Goal: Task Accomplishment & Management: Complete application form

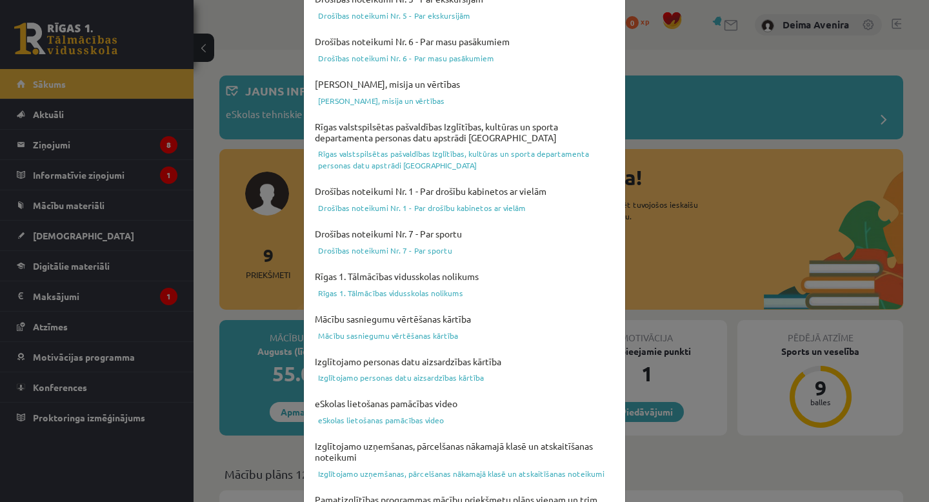
scroll to position [428, 0]
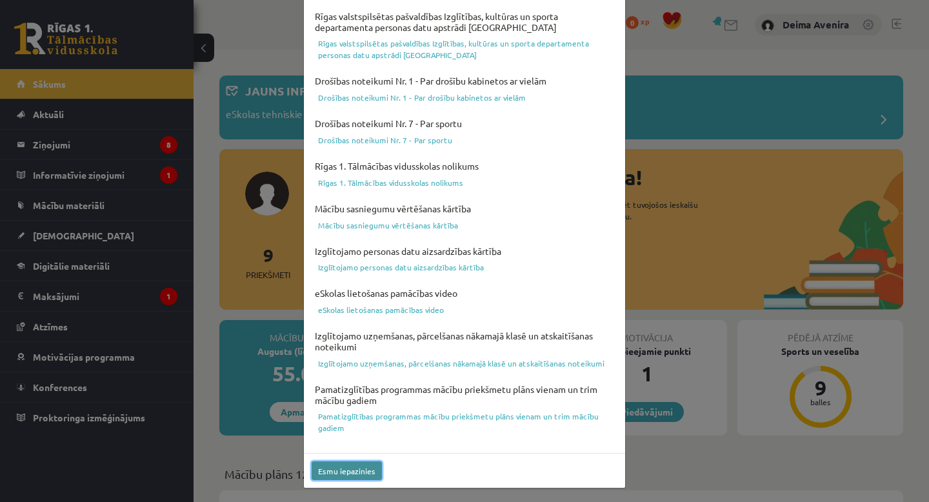
click at [345, 469] on button "Esmu iepazinies" at bounding box center [347, 470] width 70 height 19
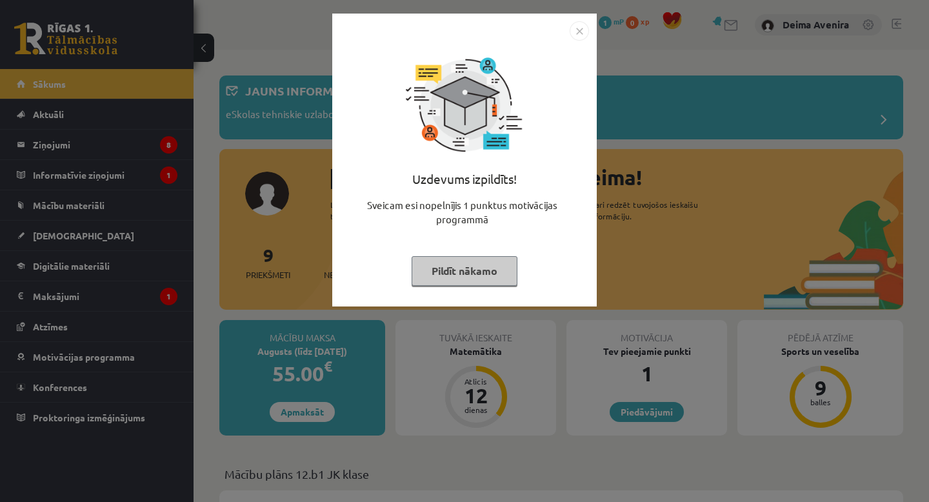
click at [487, 272] on button "Pildīt nākamo" at bounding box center [465, 271] width 106 height 30
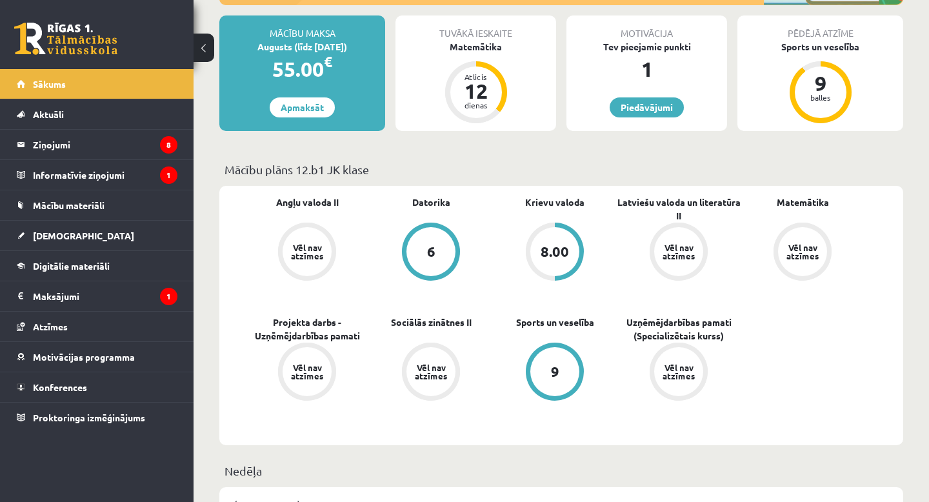
scroll to position [306, 0]
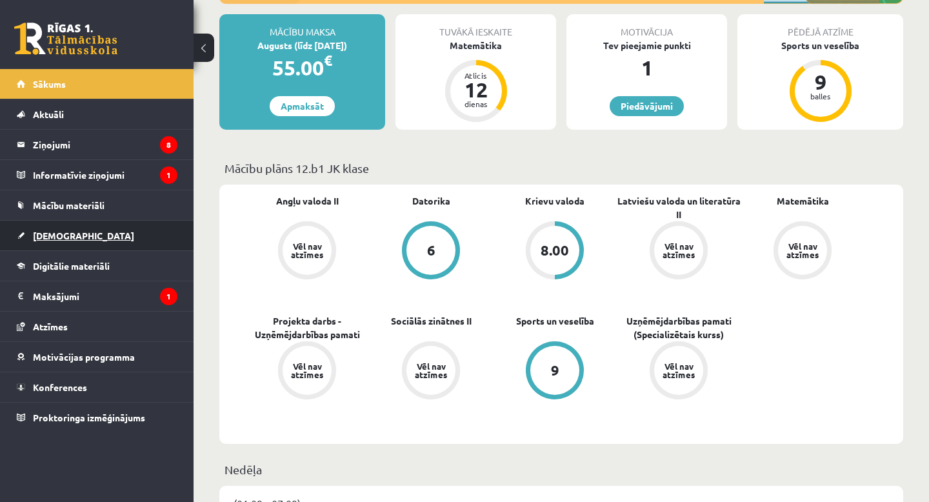
click at [90, 235] on link "[DEMOGRAPHIC_DATA]" at bounding box center [97, 236] width 161 height 30
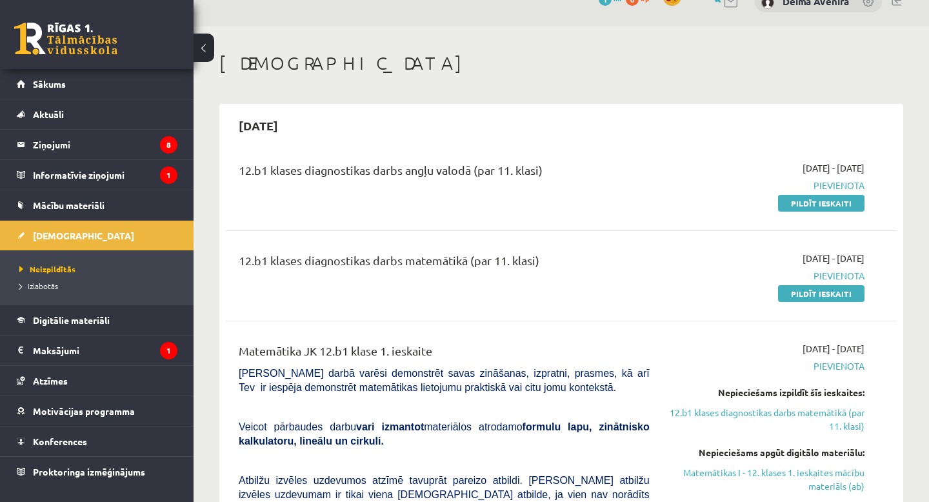
scroll to position [21, 0]
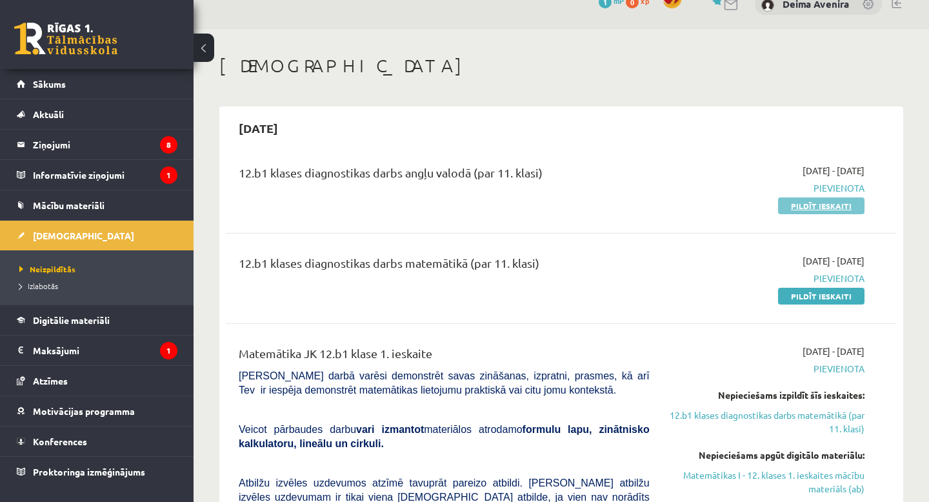
click at [812, 203] on link "Pildīt ieskaiti" at bounding box center [821, 205] width 86 height 17
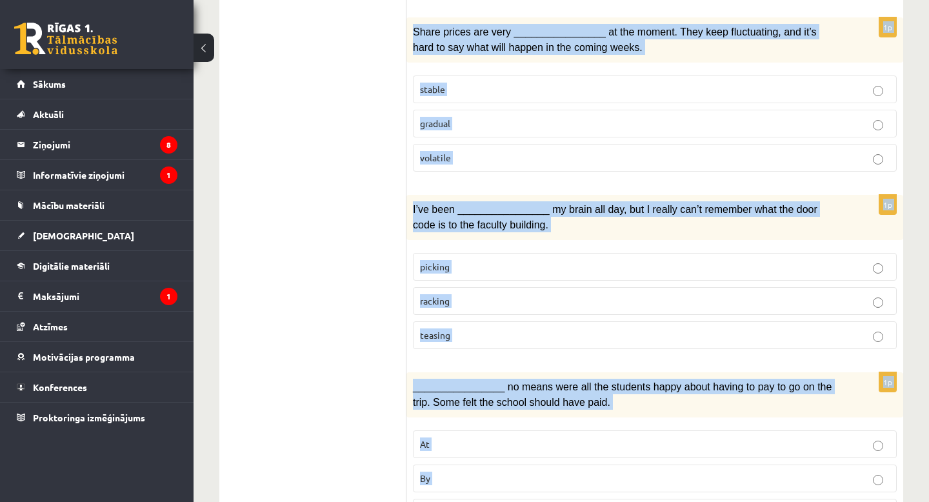
scroll to position [1981, 0]
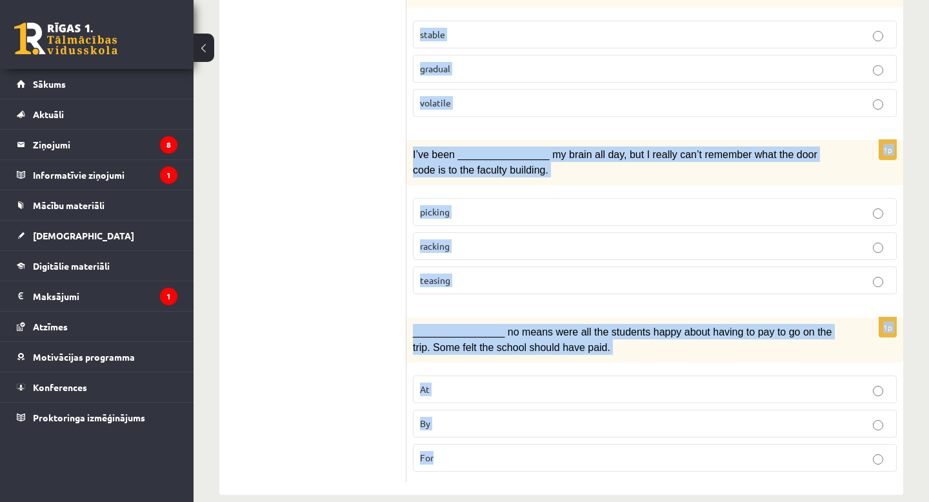
drag, startPoint x: 422, startPoint y: 117, endPoint x: 487, endPoint y: 497, distance: 384.9
copy form "Choose the correct answers. 1p His art installations are extremely ____________…"
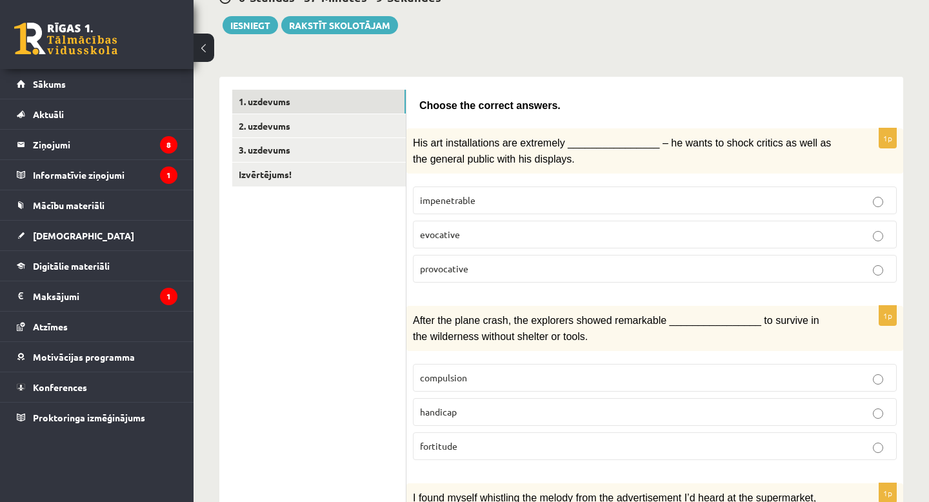
scroll to position [0, 0]
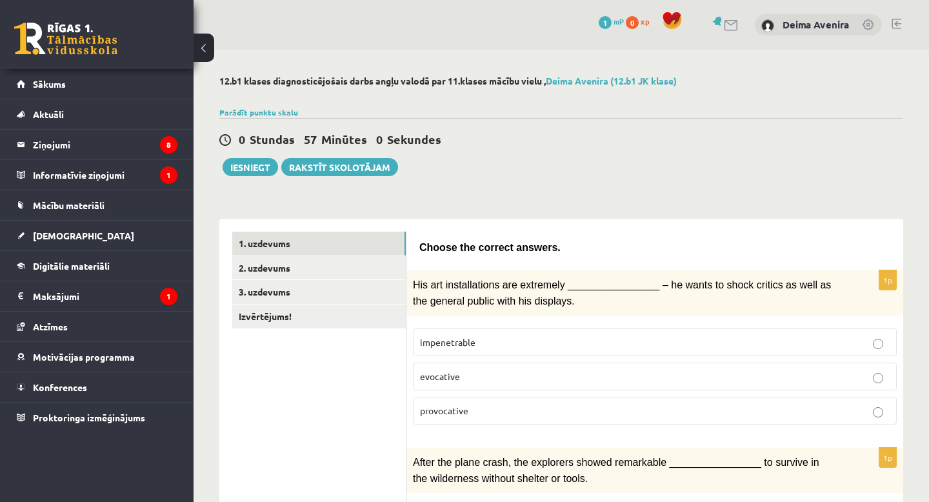
click at [481, 404] on p "provocative" at bounding box center [655, 411] width 470 height 14
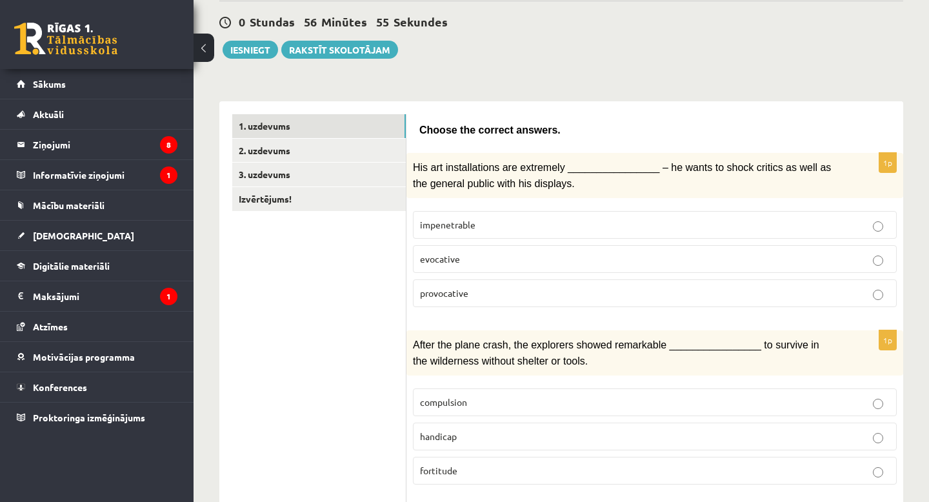
scroll to position [138, 0]
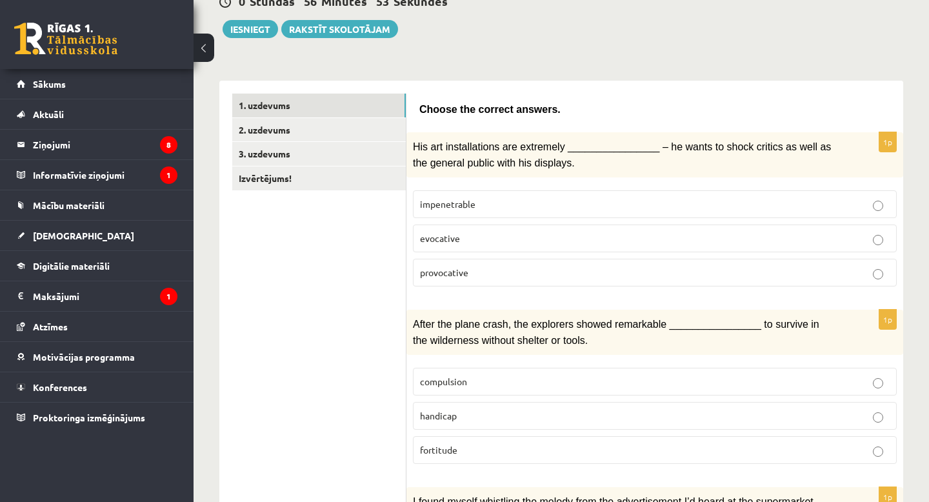
click at [448, 449] on span "fortitude" at bounding box center [438, 450] width 37 height 12
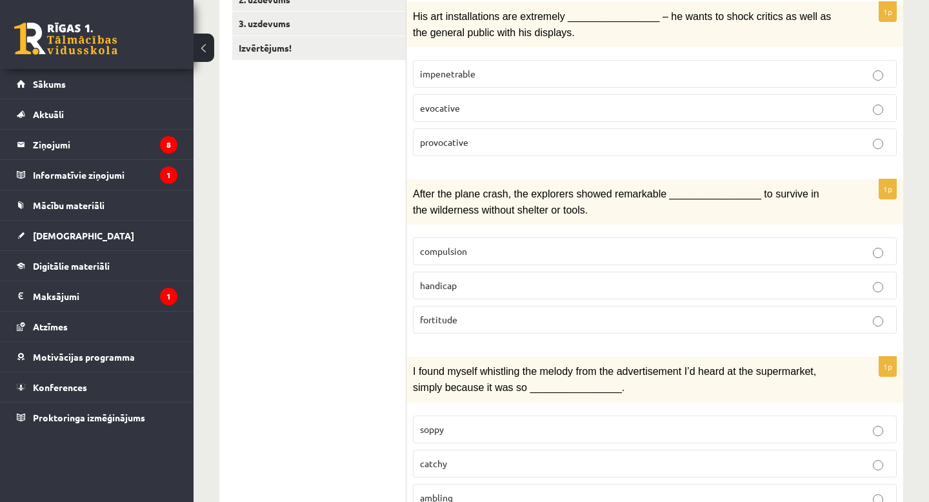
scroll to position [305, 0]
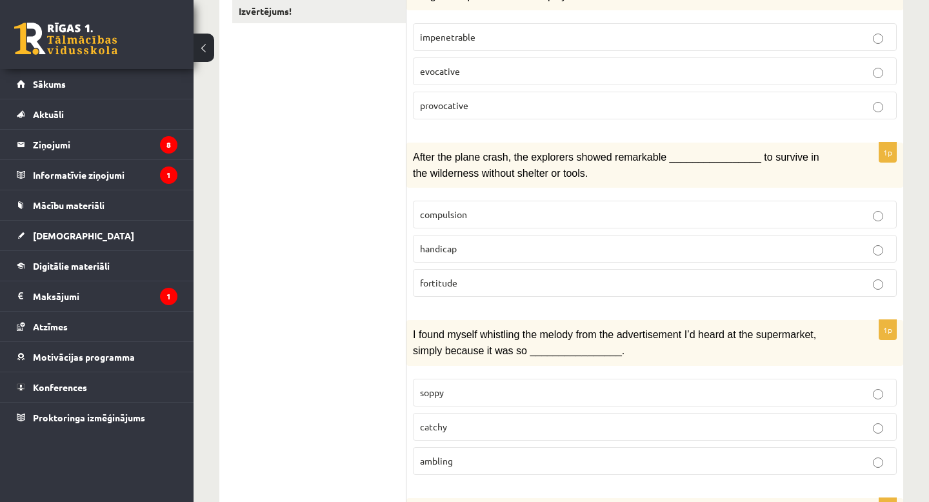
click at [473, 423] on p "catchy" at bounding box center [655, 427] width 470 height 14
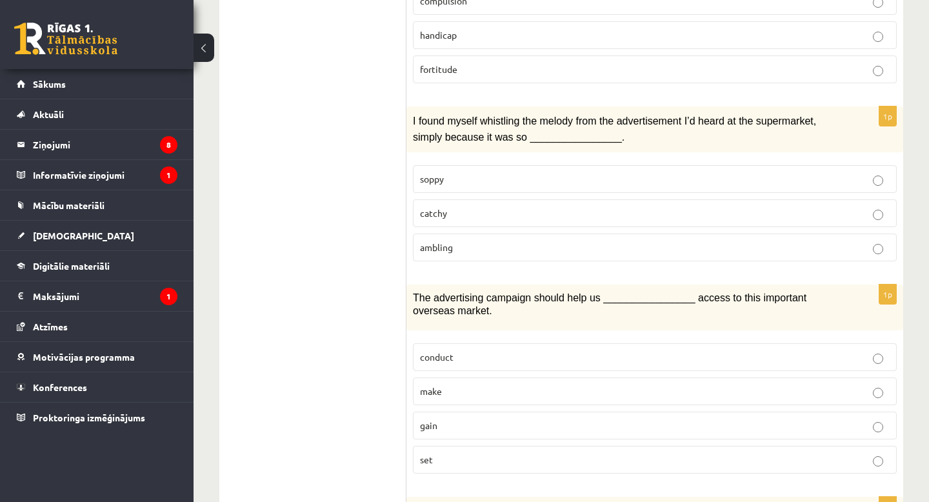
scroll to position [530, 0]
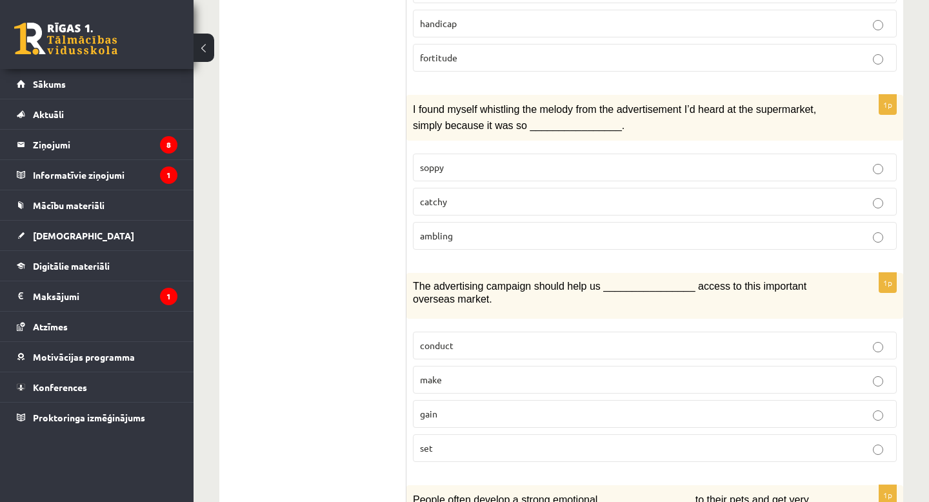
click at [468, 412] on p "gain" at bounding box center [655, 414] width 470 height 14
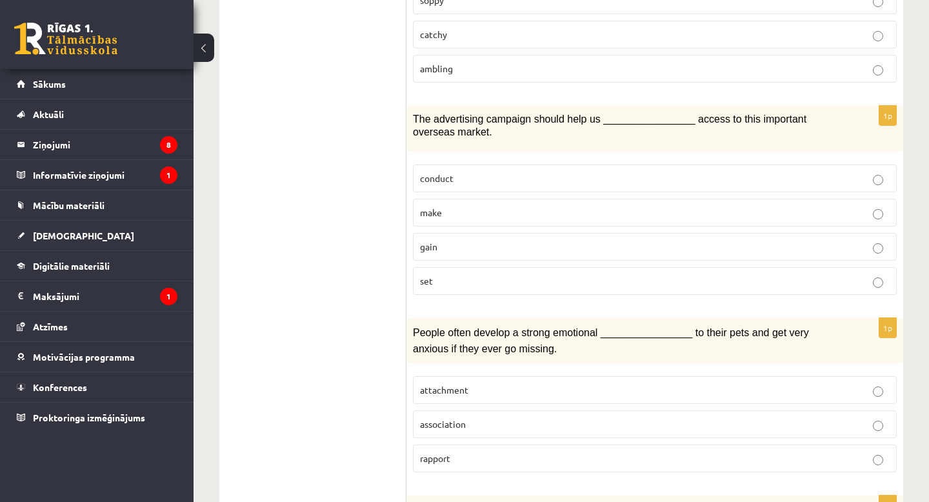
scroll to position [740, 0]
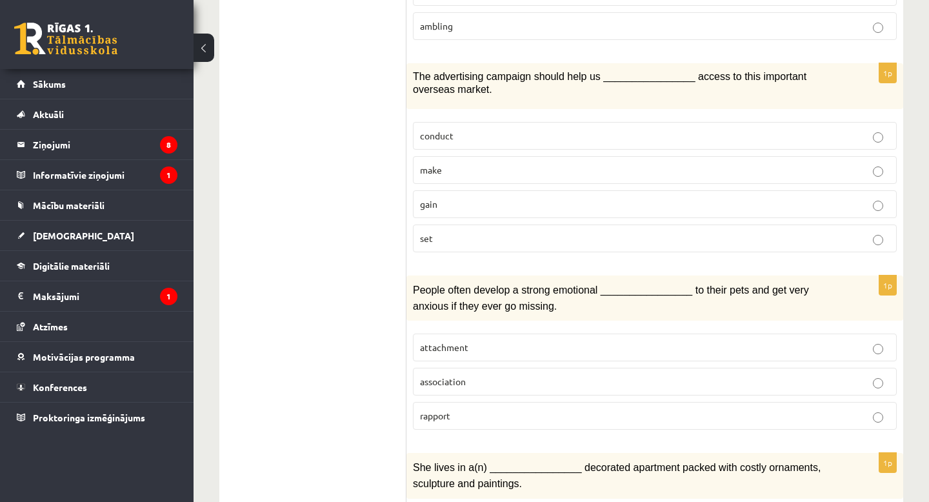
click at [490, 341] on p "attachment" at bounding box center [655, 348] width 470 height 14
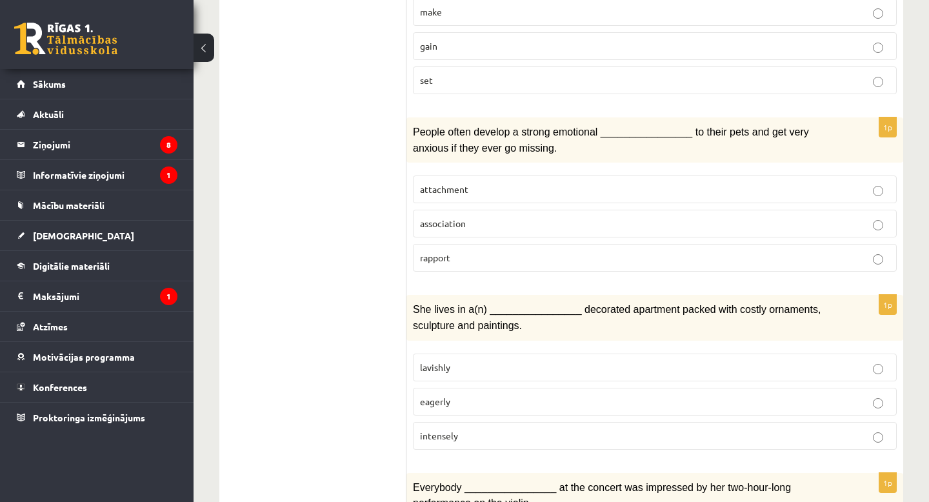
scroll to position [903, 0]
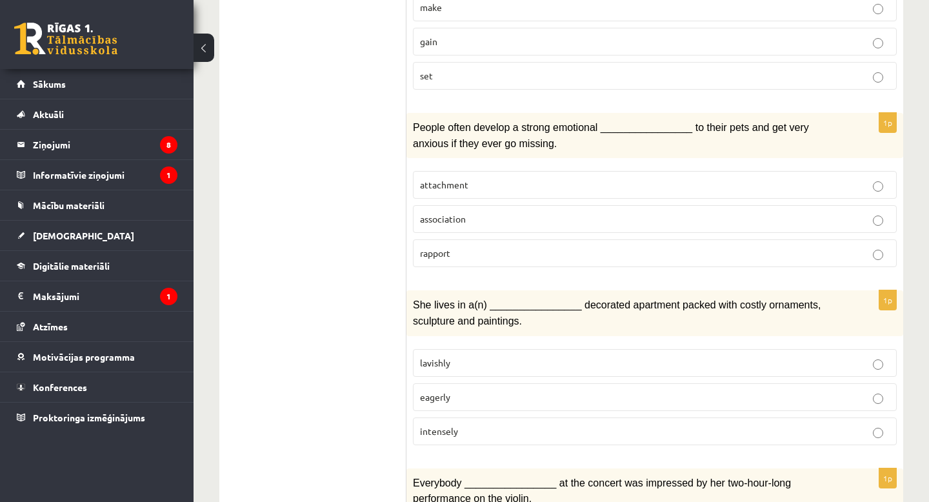
click at [481, 356] on p "lavishly" at bounding box center [655, 363] width 470 height 14
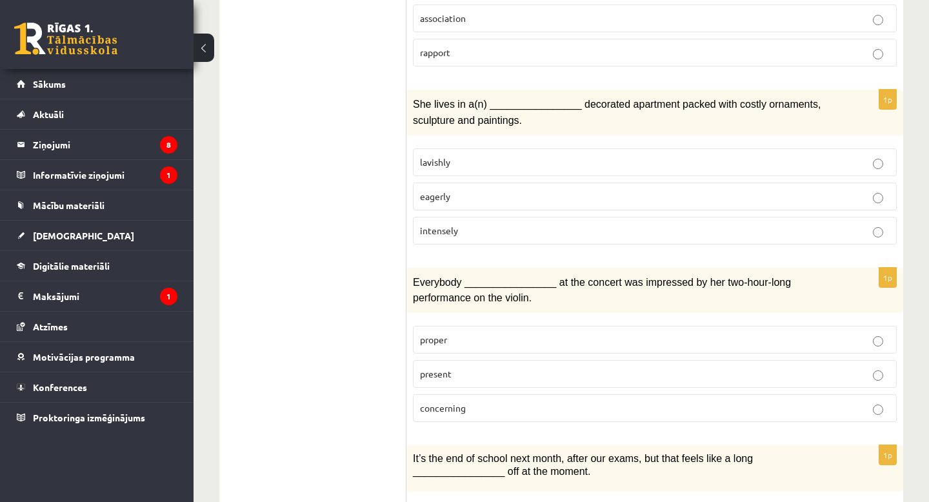
scroll to position [1117, 0]
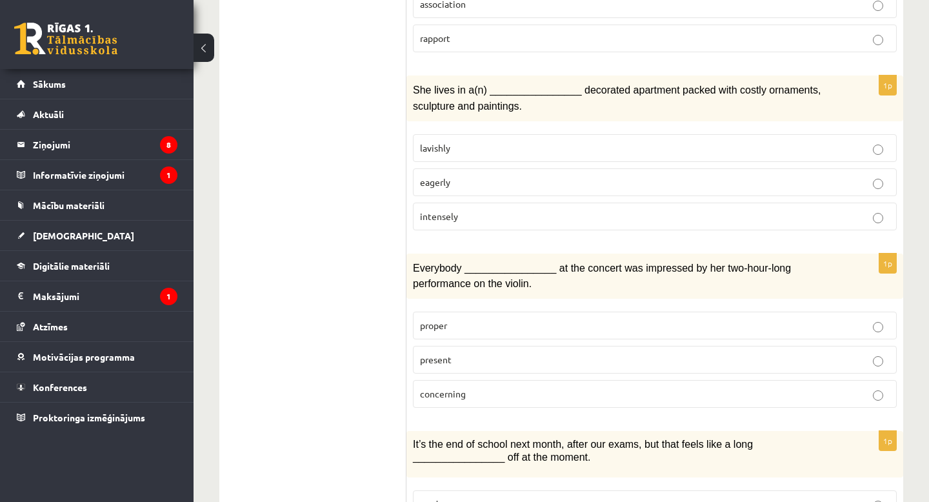
click at [503, 353] on p "present" at bounding box center [655, 360] width 470 height 14
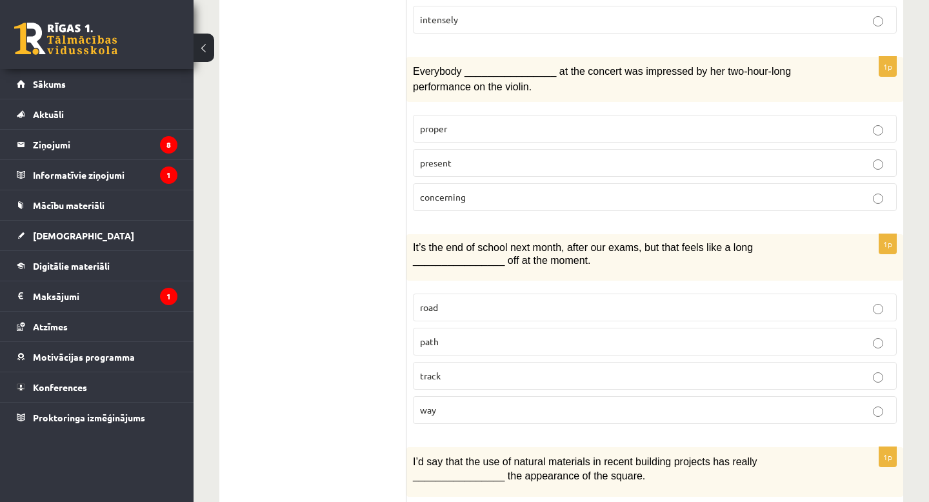
scroll to position [1315, 0]
click at [456, 402] on p "way" at bounding box center [655, 409] width 470 height 14
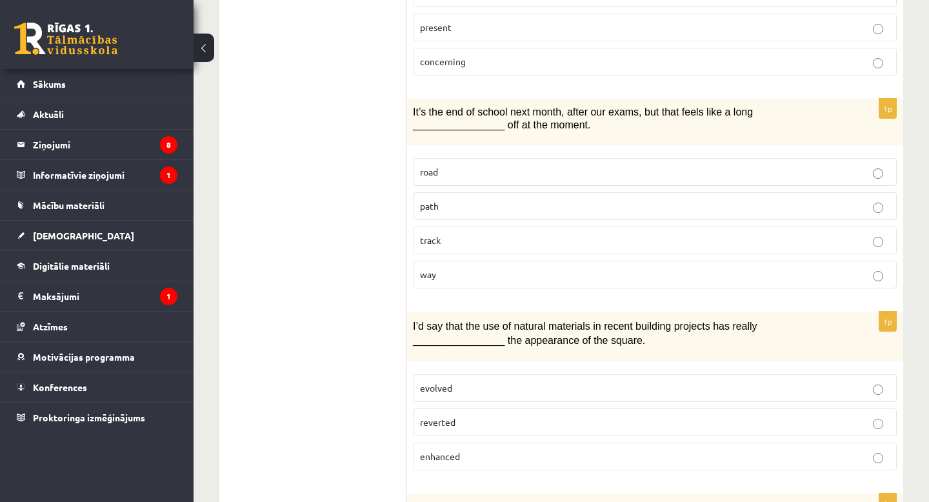
scroll to position [1456, 0]
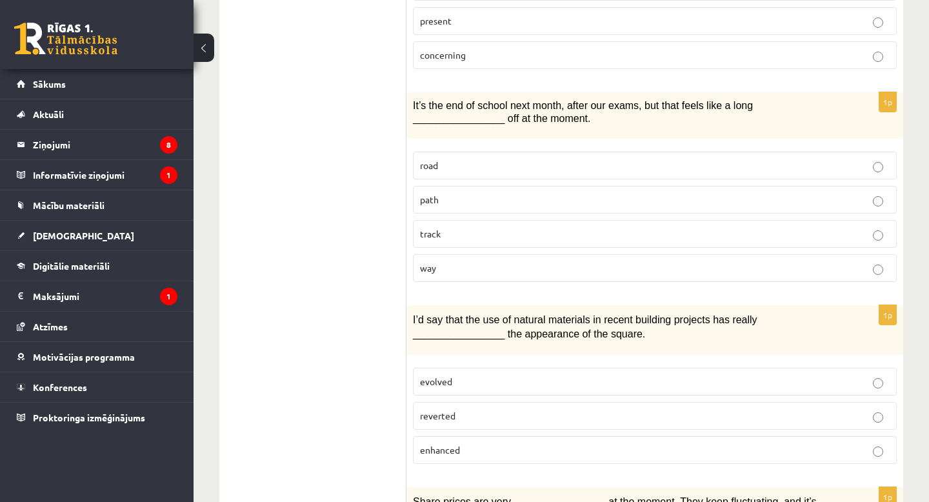
click at [497, 375] on p "evolved" at bounding box center [655, 382] width 470 height 14
click at [488, 443] on p "enhanced" at bounding box center [655, 450] width 470 height 14
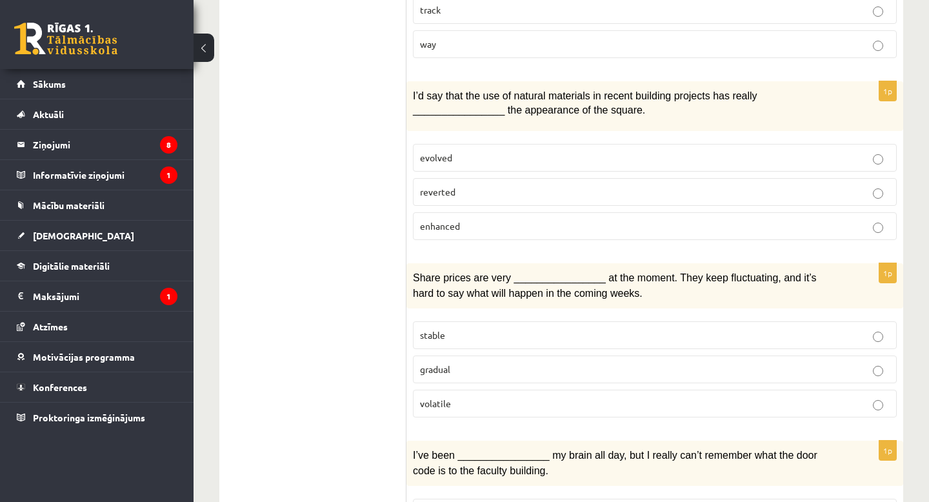
scroll to position [1700, 0]
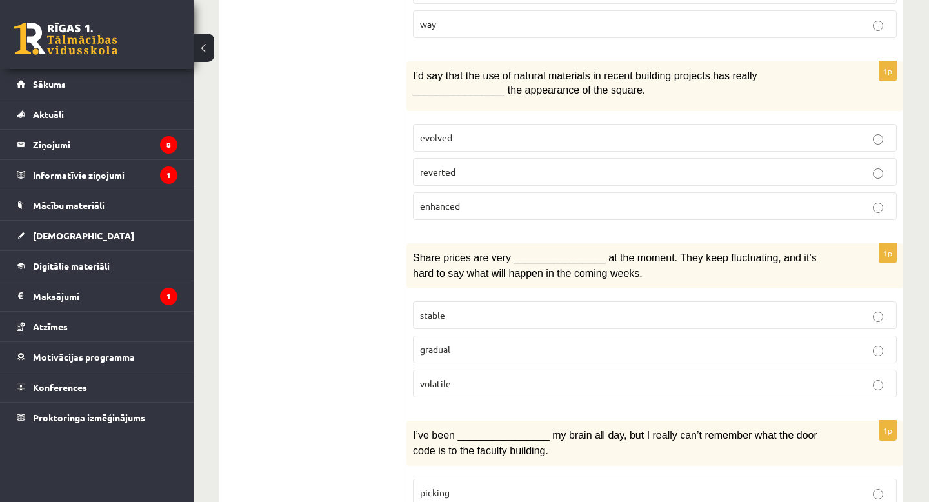
click at [561, 377] on p "volatile" at bounding box center [655, 384] width 470 height 14
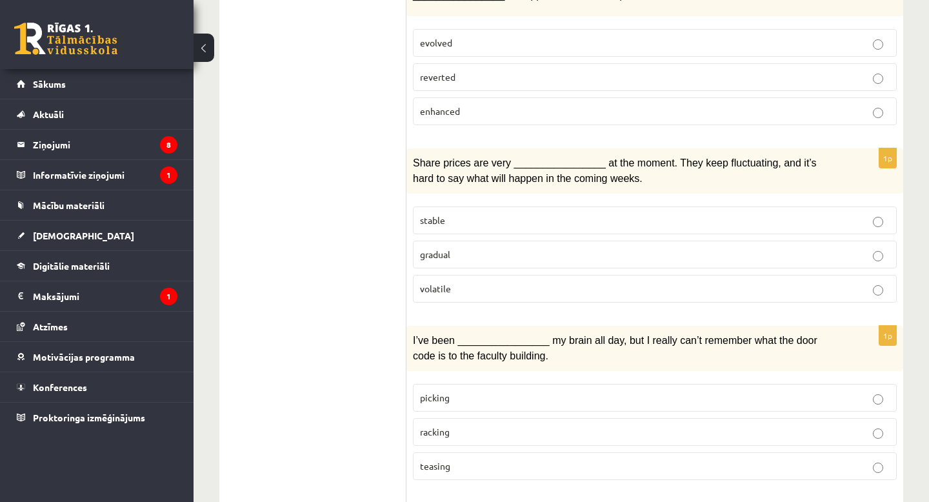
scroll to position [1801, 0]
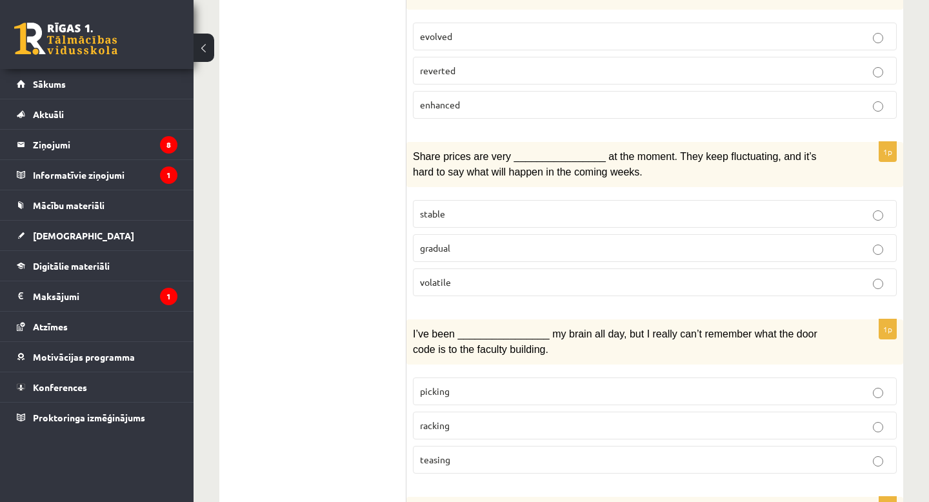
click at [538, 377] on label "picking" at bounding box center [655, 391] width 484 height 28
click at [488, 419] on p "racking" at bounding box center [655, 426] width 470 height 14
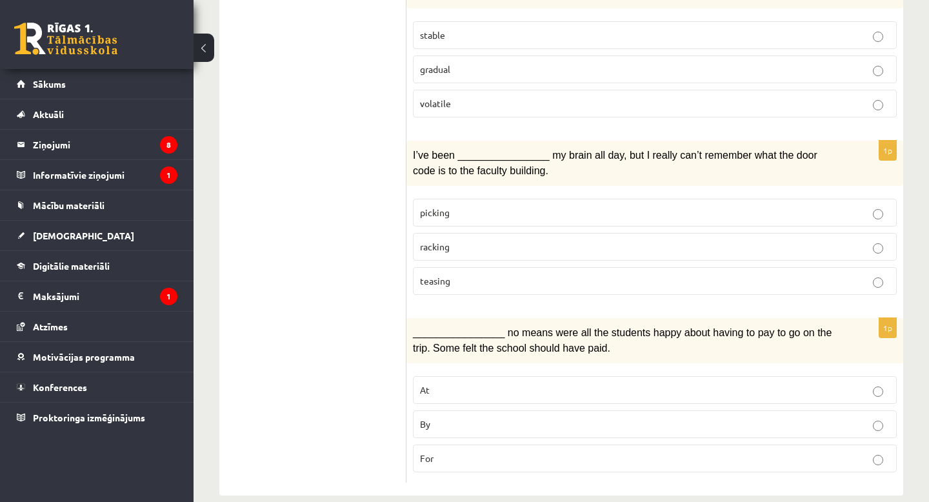
scroll to position [1981, 0]
click at [474, 417] on p "By" at bounding box center [655, 424] width 470 height 14
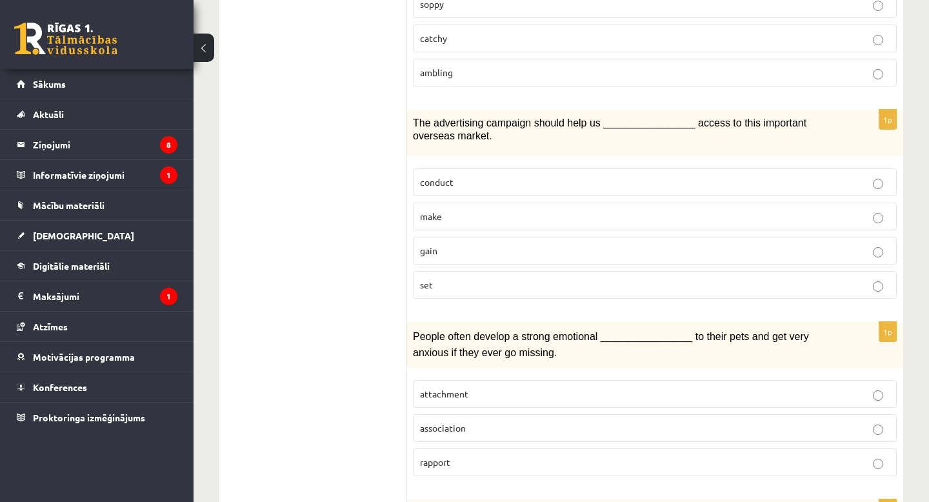
scroll to position [0, 0]
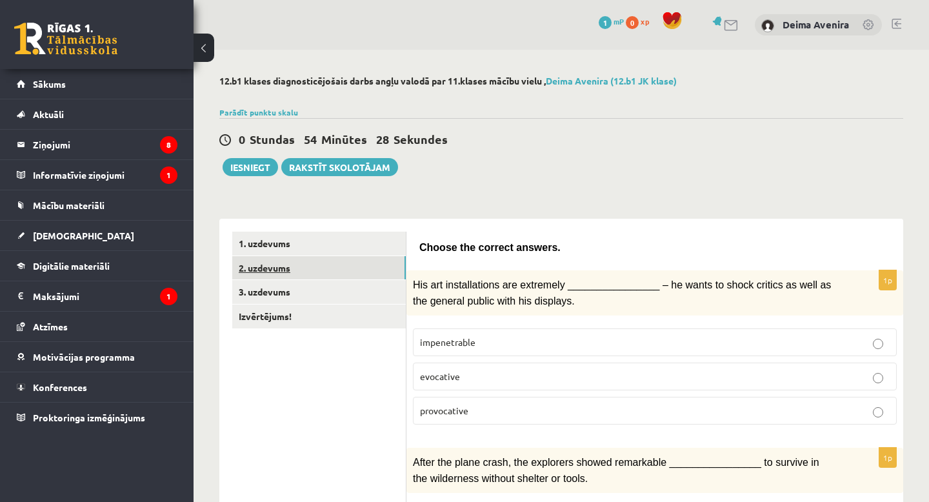
click at [277, 262] on link "2. uzdevums" at bounding box center [319, 268] width 174 height 24
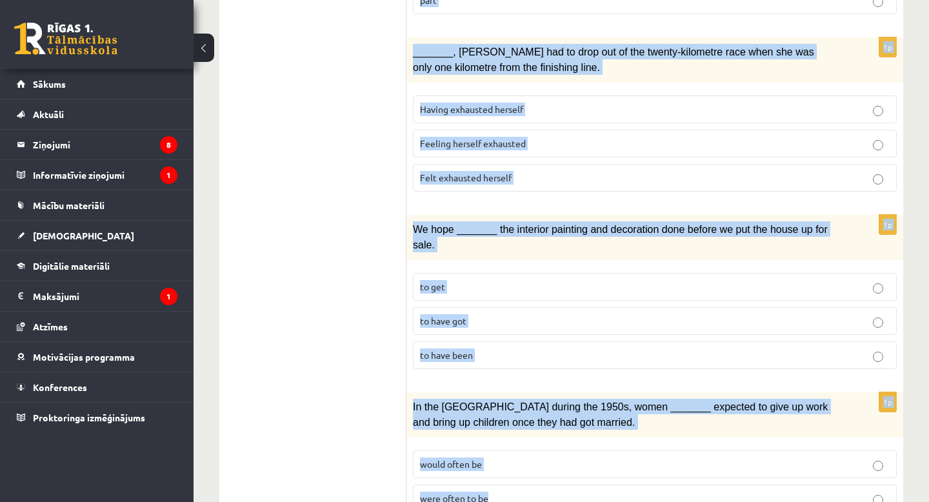
scroll to position [1534, 0]
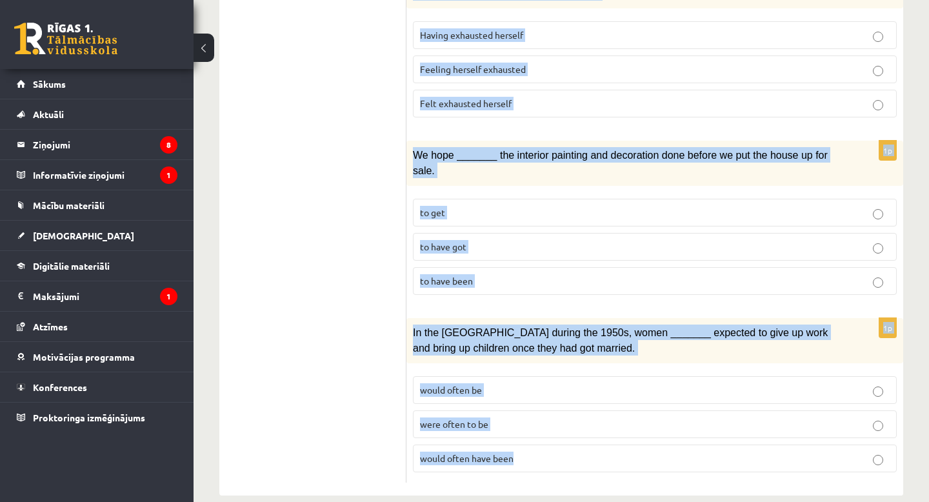
drag, startPoint x: 419, startPoint y: 246, endPoint x: 566, endPoint y: 491, distance: 285.3
copy form "Circle the form that cannot be used to complete the sentences. 1p We _______ an…"
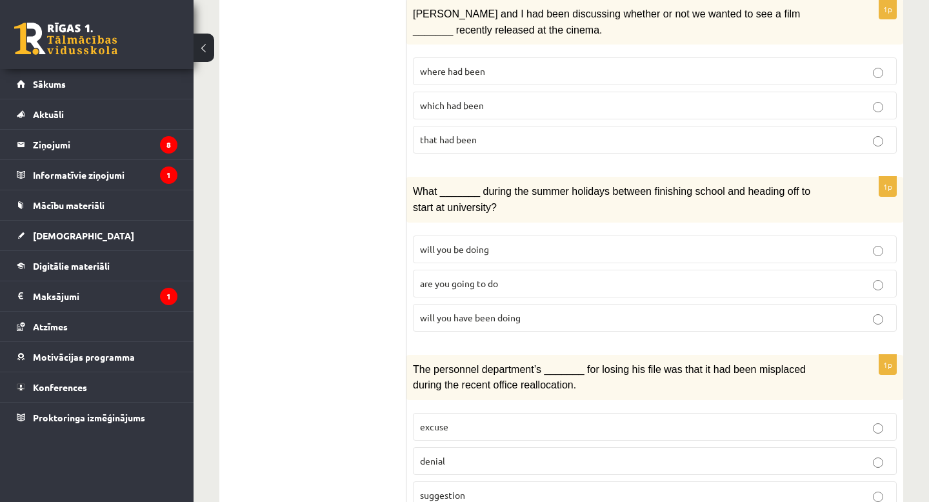
scroll to position [0, 0]
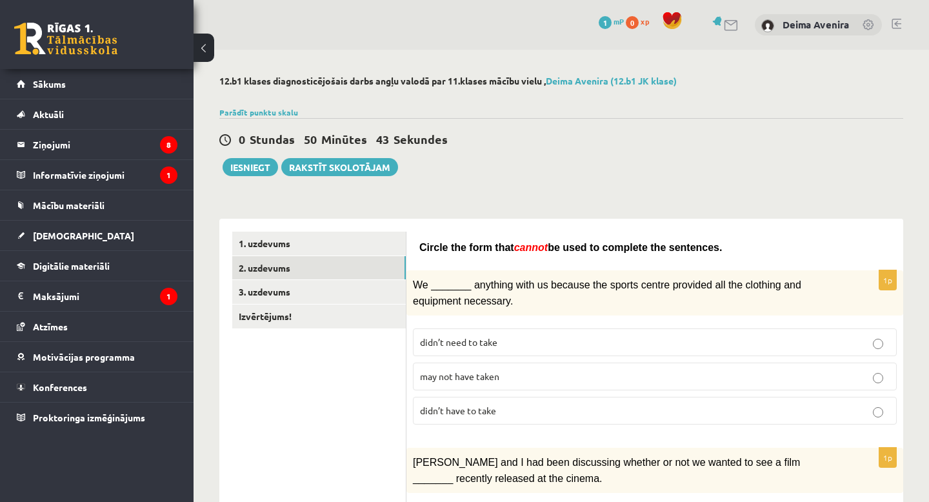
click at [479, 371] on span "may not have taken" at bounding box center [459, 376] width 79 height 12
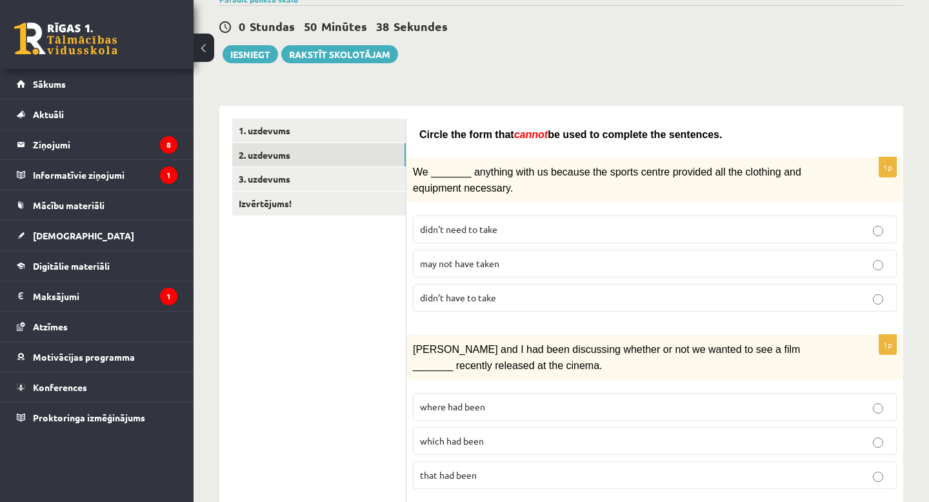
scroll to position [115, 0]
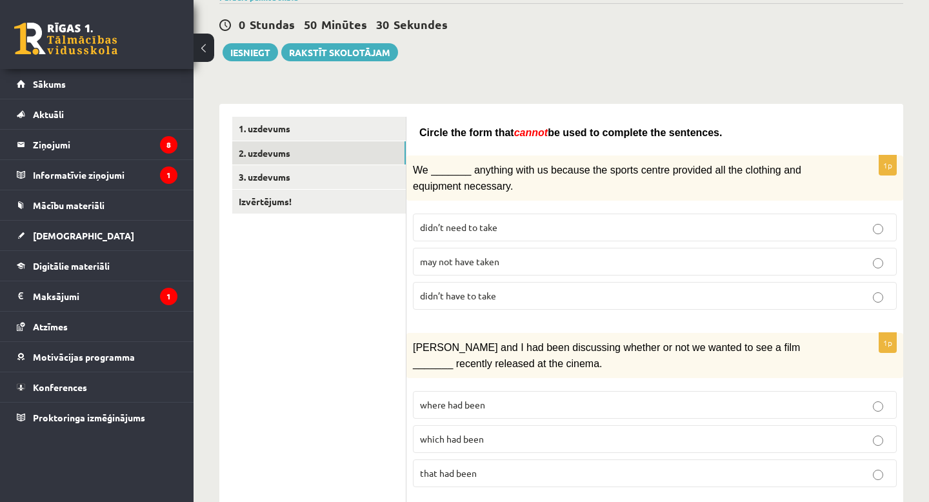
click at [488, 398] on p "where had been" at bounding box center [655, 405] width 470 height 14
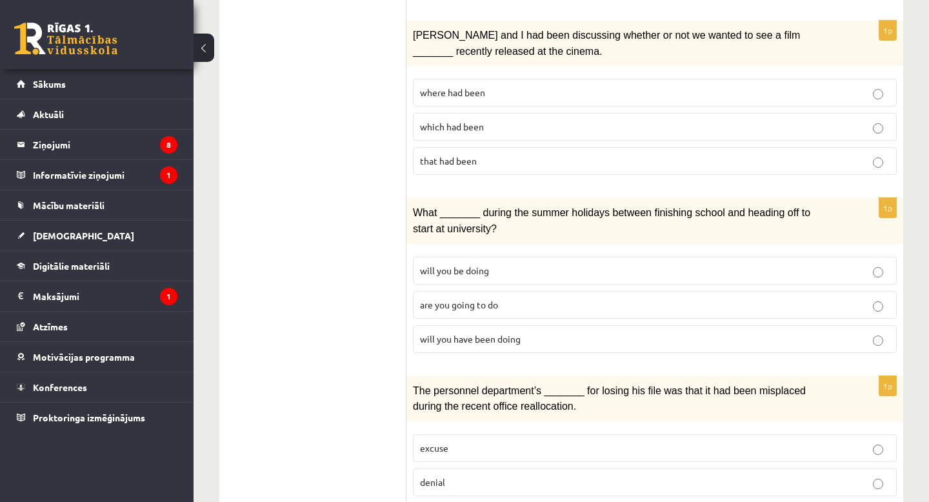
scroll to position [433, 0]
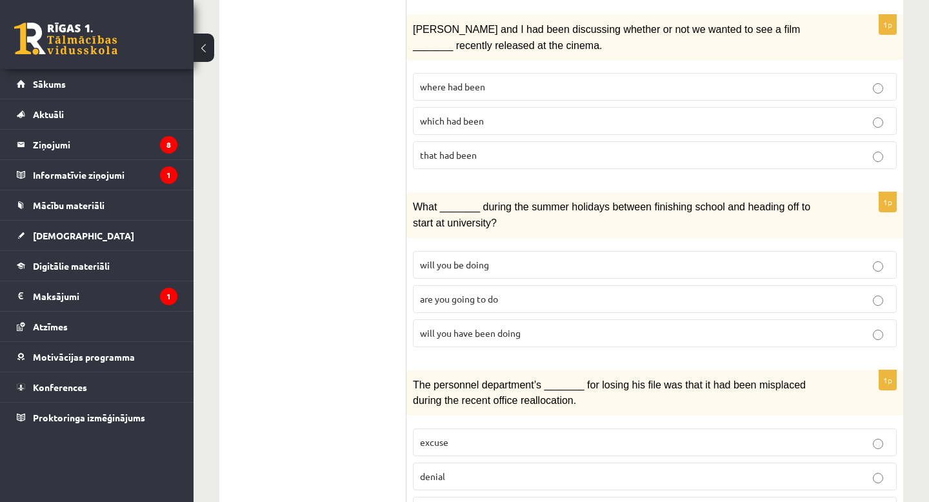
click at [499, 327] on span "will you have been doing" at bounding box center [470, 333] width 101 height 12
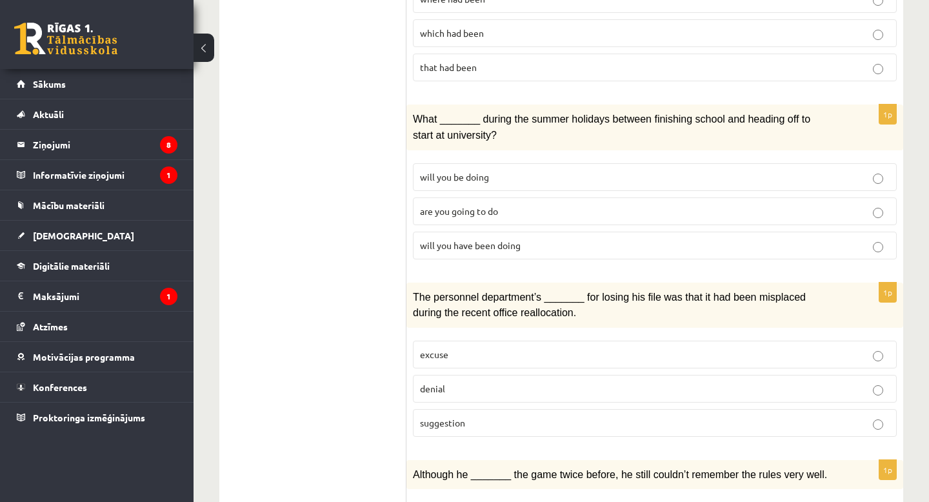
scroll to position [530, 0]
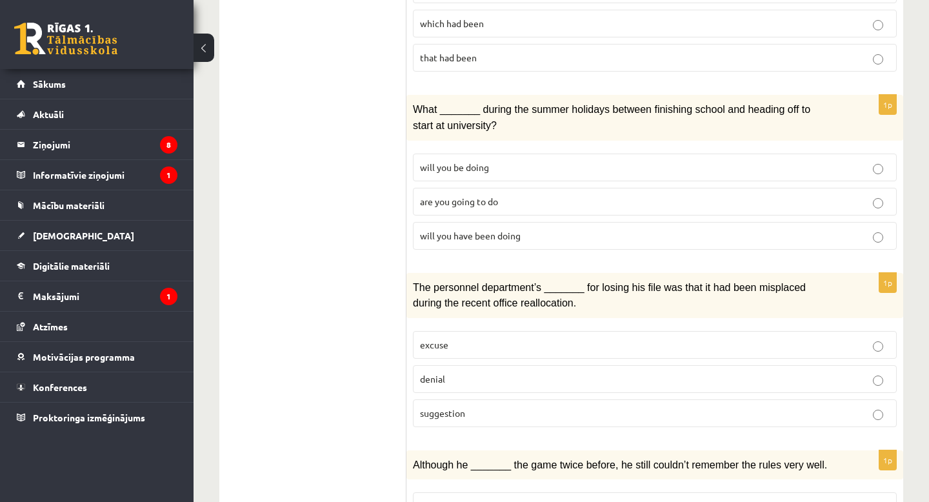
click at [494, 406] on p "suggestion" at bounding box center [655, 413] width 470 height 14
click at [492, 372] on p "denial" at bounding box center [655, 379] width 470 height 14
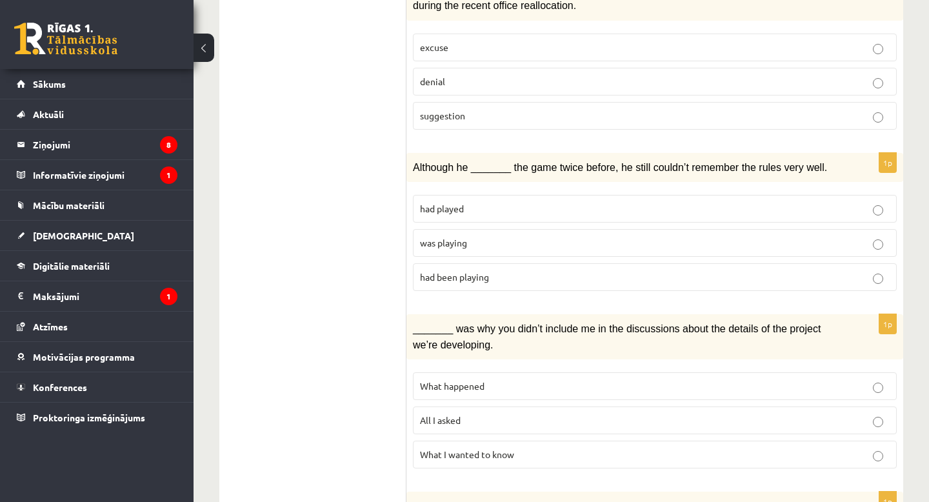
scroll to position [828, 0]
click at [448, 236] on span "was playing" at bounding box center [443, 242] width 47 height 12
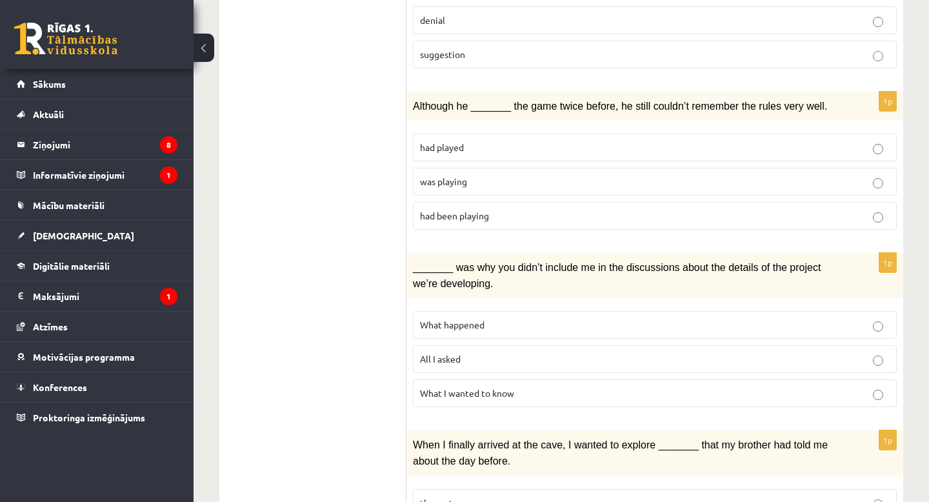
scroll to position [901, 0]
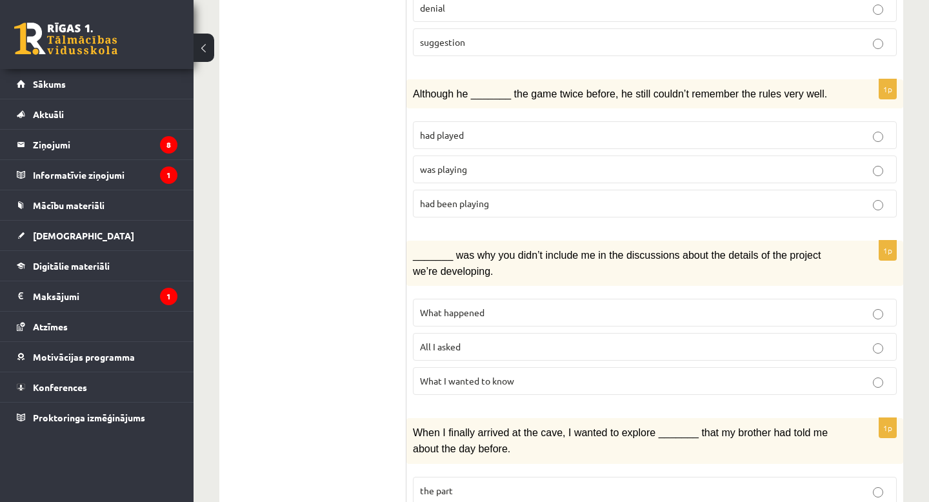
click at [490, 306] on p "What happened" at bounding box center [655, 313] width 470 height 14
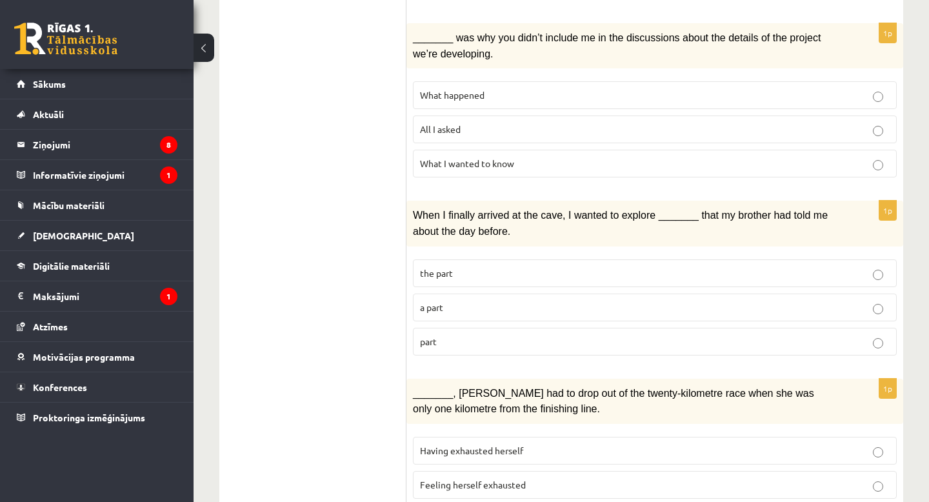
scroll to position [1121, 0]
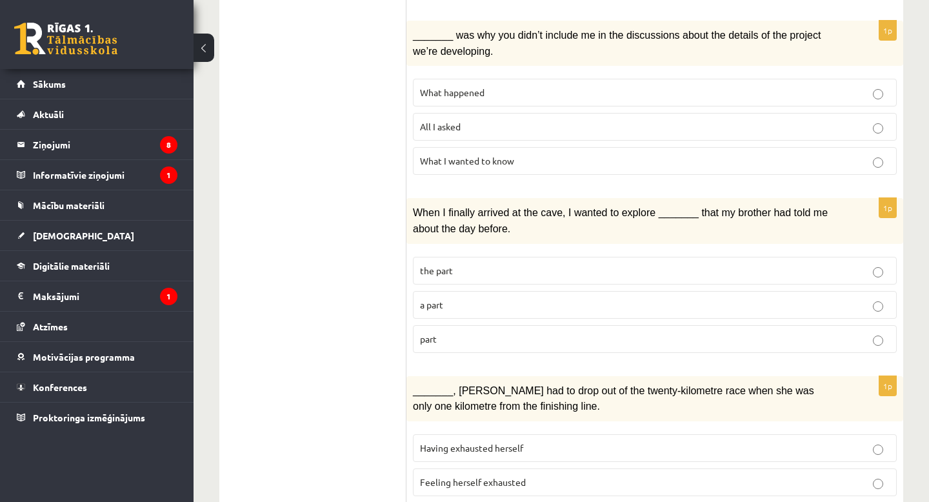
click at [445, 332] on p "part" at bounding box center [655, 339] width 470 height 14
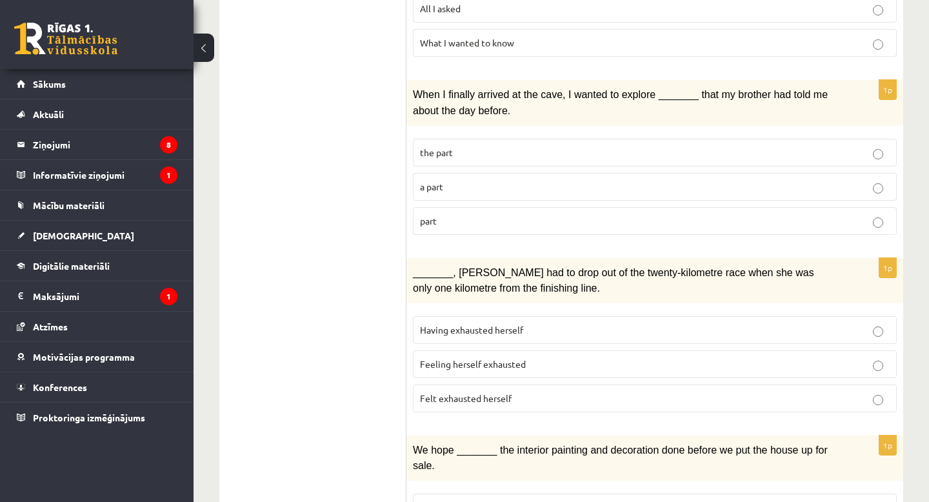
scroll to position [1243, 0]
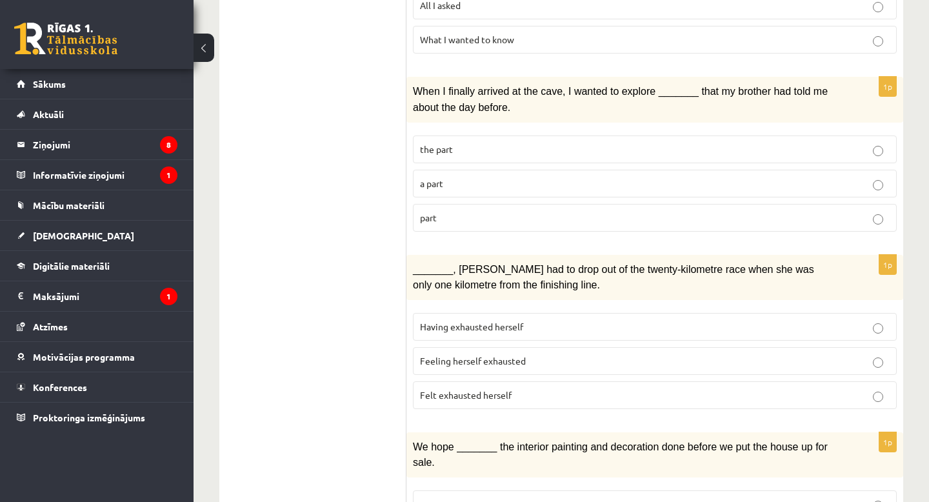
click at [479, 388] on p "Felt exhausted herself" at bounding box center [655, 395] width 470 height 14
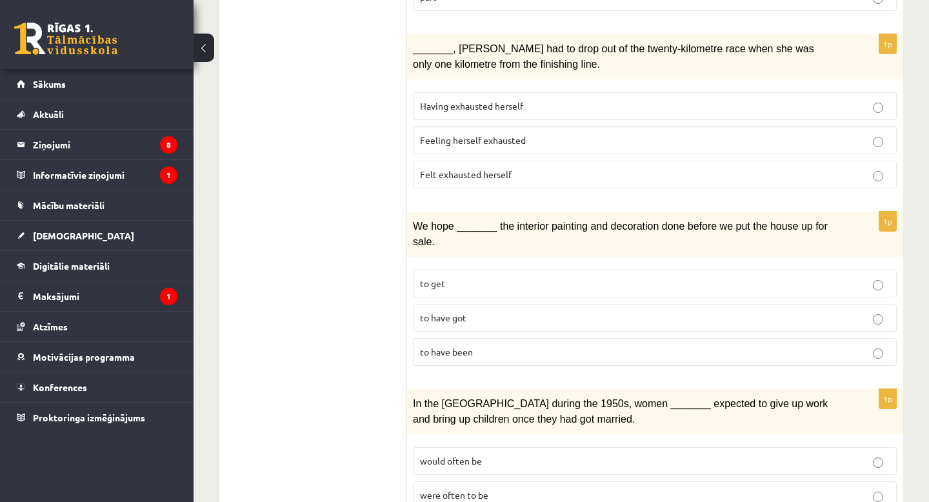
scroll to position [1469, 0]
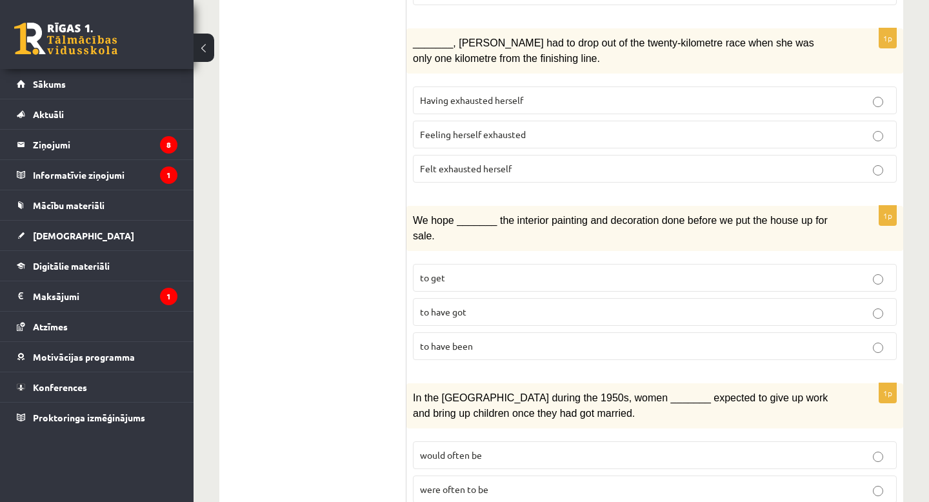
click at [467, 340] on span "to have been" at bounding box center [446, 346] width 53 height 12
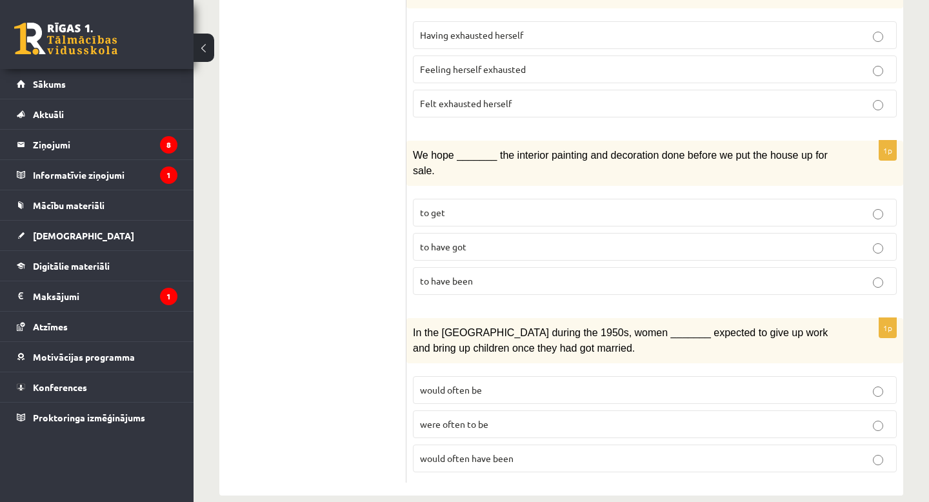
click at [541, 446] on label "would often have been" at bounding box center [655, 458] width 484 height 28
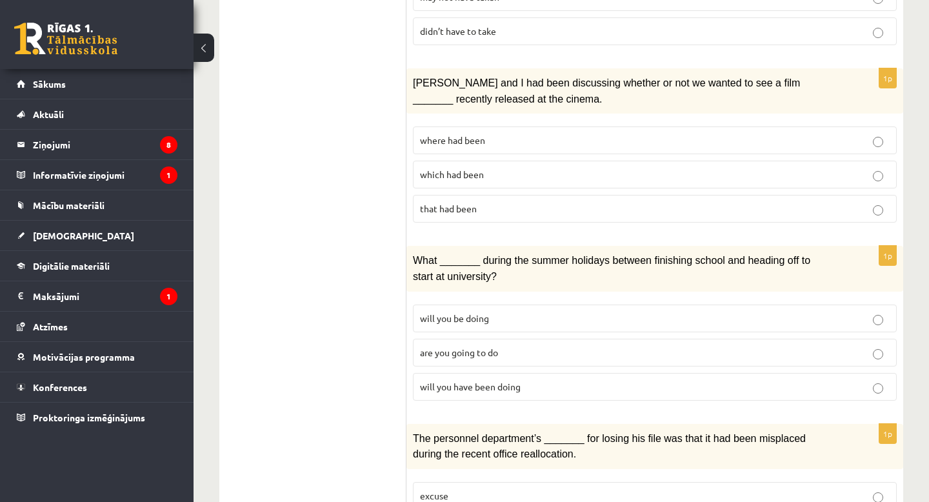
scroll to position [0, 0]
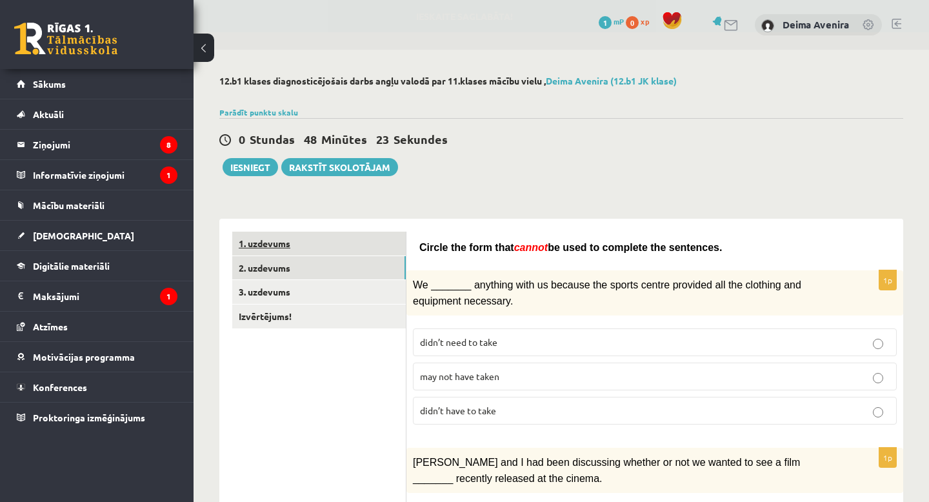
click at [346, 244] on link "1. uzdevums" at bounding box center [319, 244] width 174 height 24
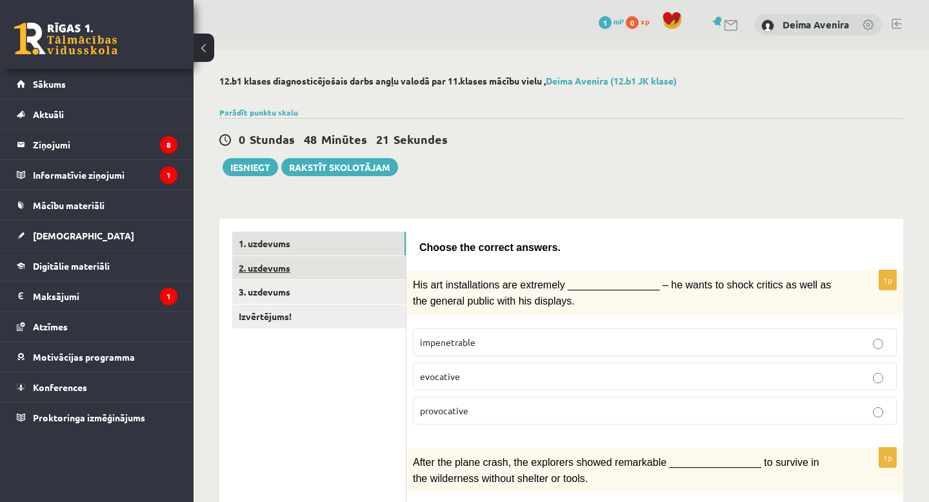
click at [342, 268] on link "2. uzdevums" at bounding box center [319, 268] width 174 height 24
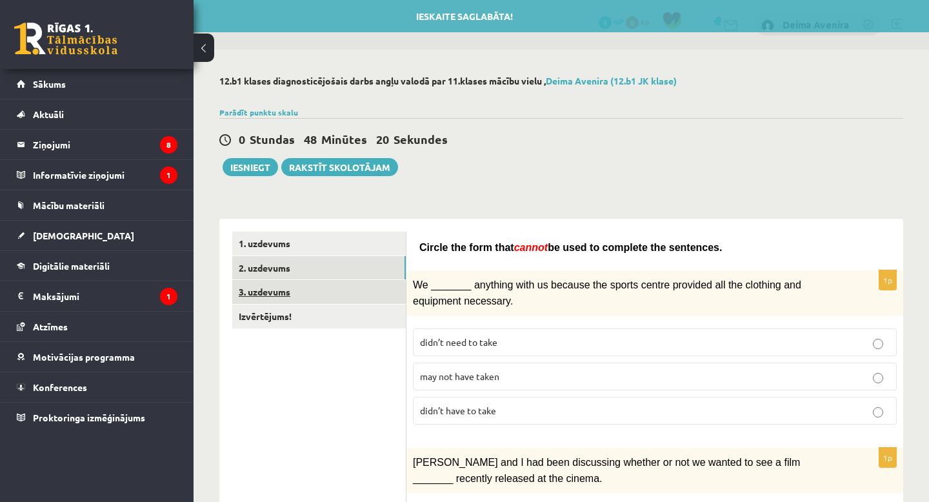
click at [334, 292] on link "3. uzdevums" at bounding box center [319, 292] width 174 height 24
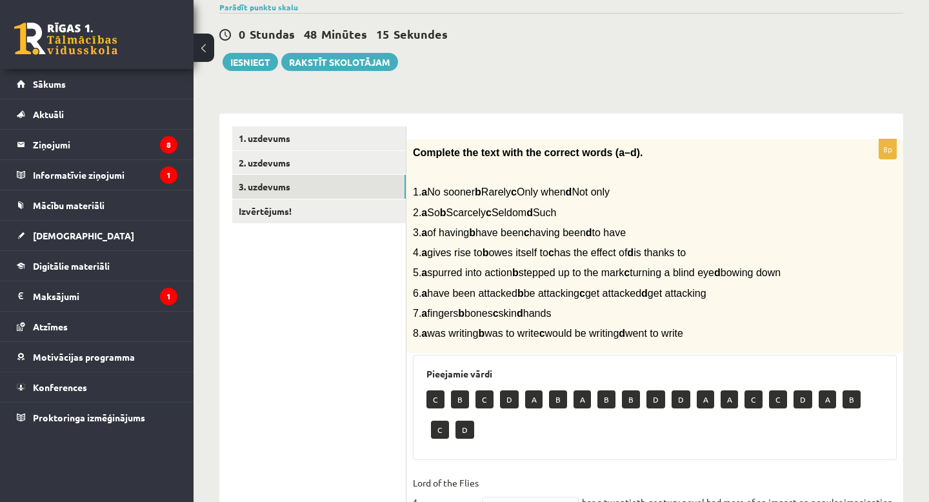
scroll to position [105, 0]
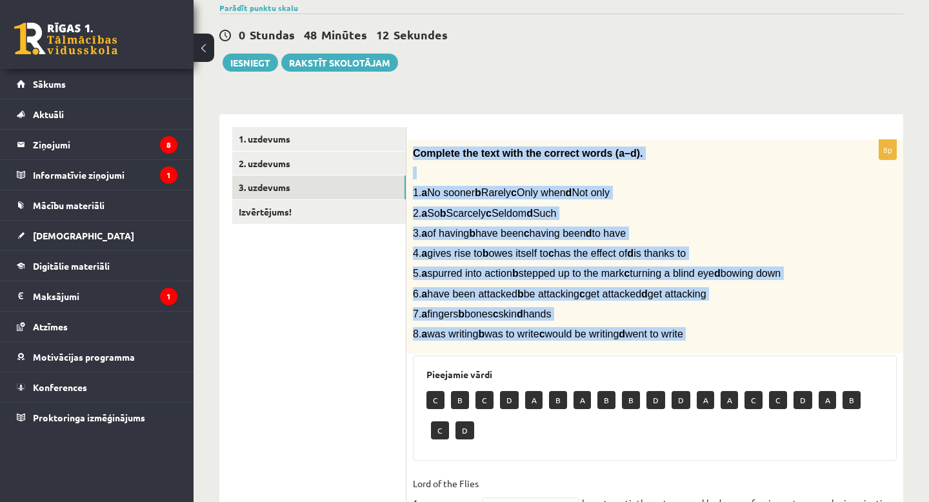
drag, startPoint x: 412, startPoint y: 150, endPoint x: 706, endPoint y: 366, distance: 365.4
click at [706, 366] on div "8p Complete the text with the correct words (a–d). 1. a No sooner b Rarely c On…" at bounding box center [654, 467] width 497 height 654
copy div "Complete the text with the correct words (a–d). 1. a No sooner b Rarely c Only …"
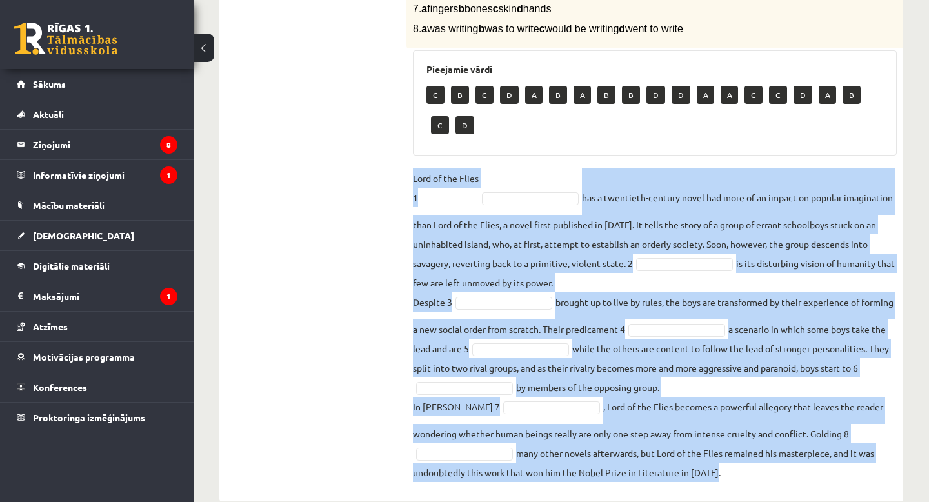
scroll to position [448, 0]
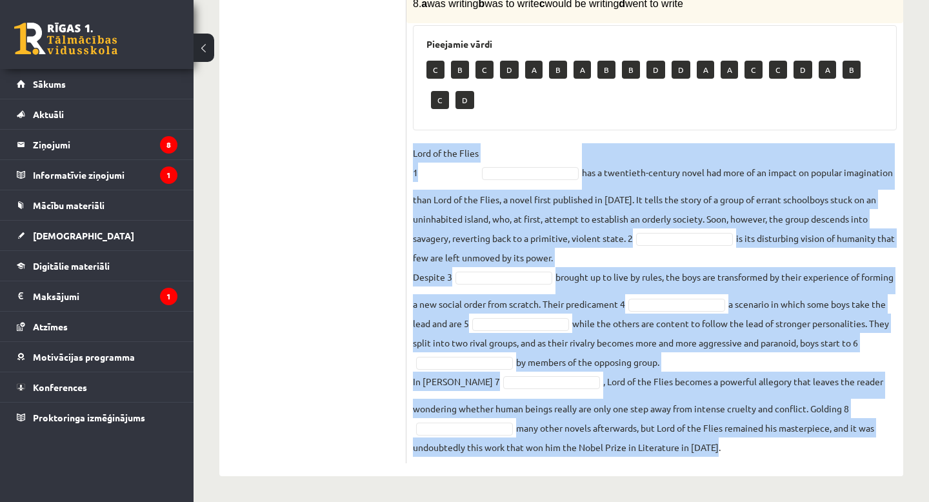
drag, startPoint x: 412, startPoint y: 232, endPoint x: 722, endPoint y: 500, distance: 409.8
click at [724, 501] on div "12.b1 klases diagnosticējošais darbs angļu valodā par 11.klases mācību vielu , …" at bounding box center [561, 58] width 735 height 887
copy fieldset "Lord of the Flies 1 has a twentieth-century novel had more of an impact on popu…"
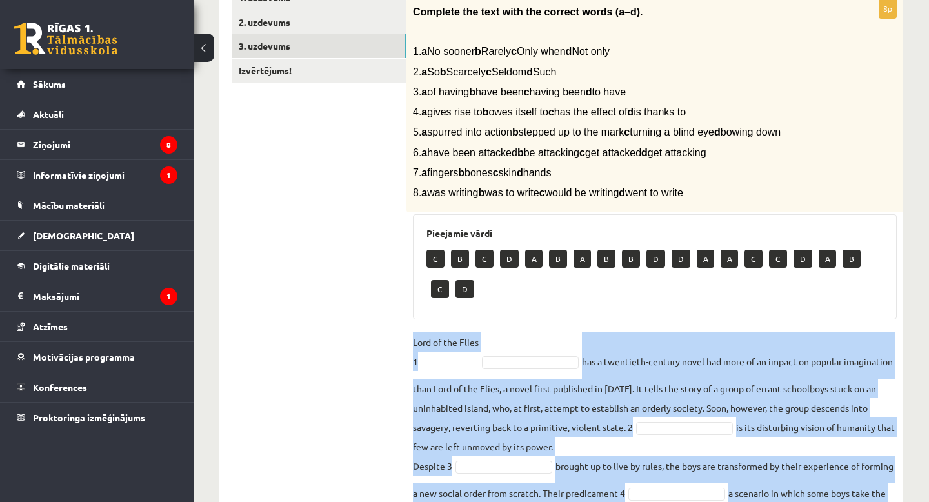
scroll to position [248, 0]
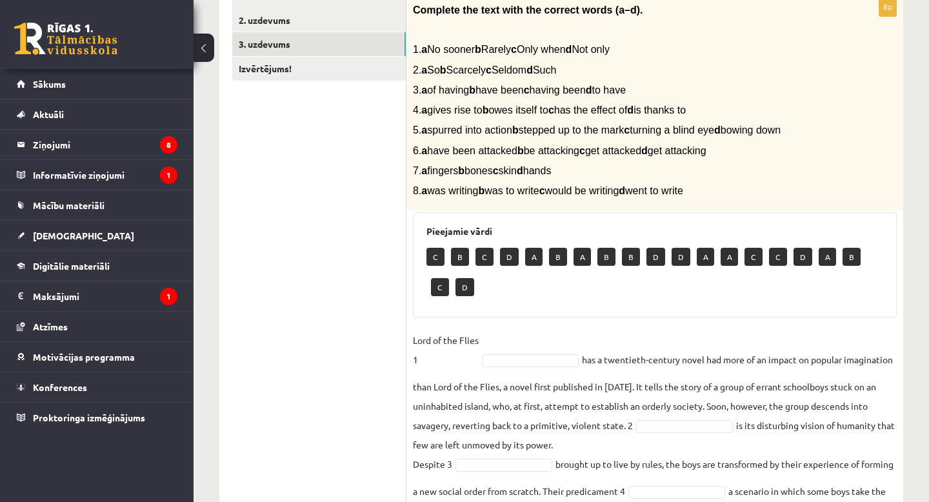
click at [543, 304] on div "C B C D A B A B B D D A A C C D A B C D" at bounding box center [654, 273] width 457 height 61
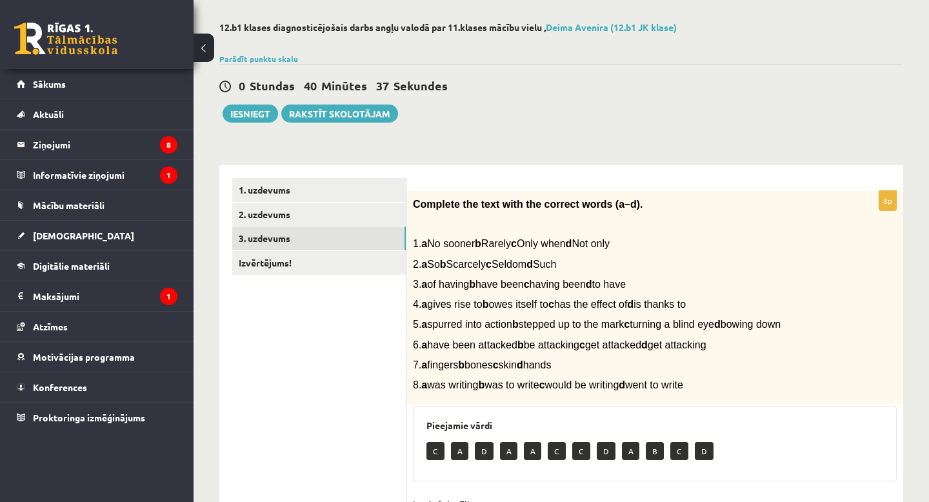
scroll to position [0, 0]
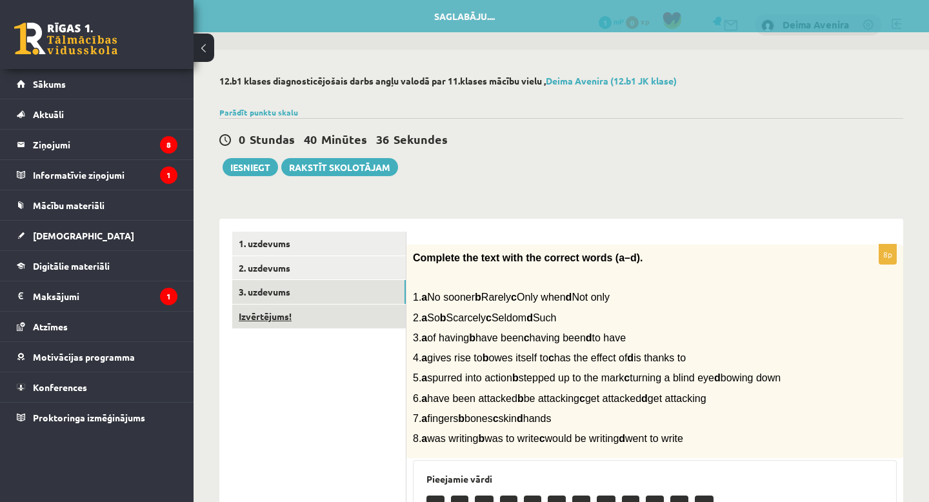
click at [299, 321] on link "Izvērtējums!" at bounding box center [319, 316] width 174 height 24
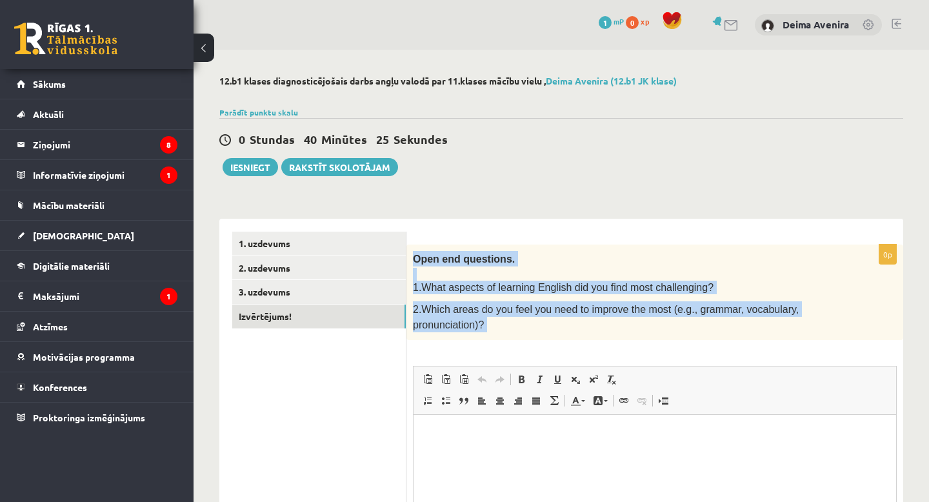
drag, startPoint x: 413, startPoint y: 255, endPoint x: 492, endPoint y: 341, distance: 116.9
click at [492, 341] on div "0p Open end questions. 1.What aspects of learning English did you find most cha…" at bounding box center [654, 440] width 497 height 390
copy div "Open end questions. 1.What aspects of learning English did you find most challe…"
click at [362, 245] on link "1. uzdevums" at bounding box center [319, 244] width 174 height 24
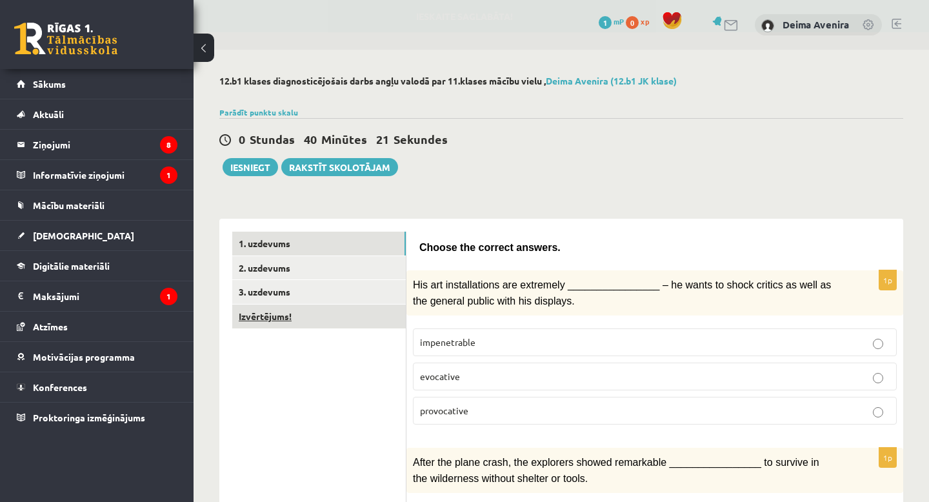
click at [322, 313] on link "Izvērtējums!" at bounding box center [319, 316] width 174 height 24
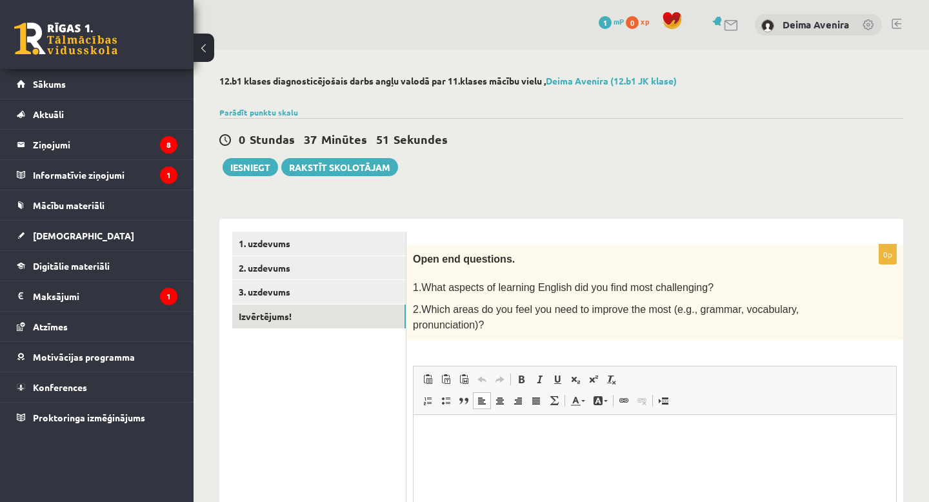
click at [463, 450] on html at bounding box center [655, 433] width 483 height 39
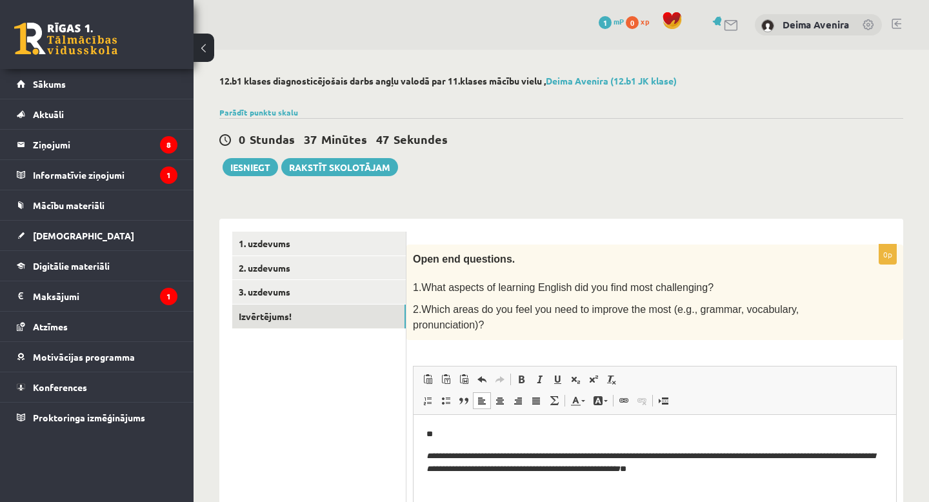
click at [735, 469] on p "**********" at bounding box center [654, 462] width 457 height 27
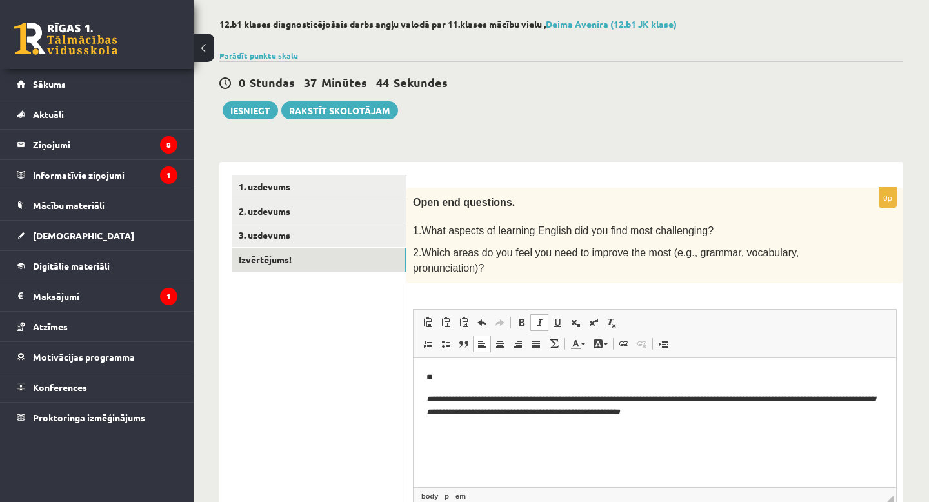
scroll to position [152, 0]
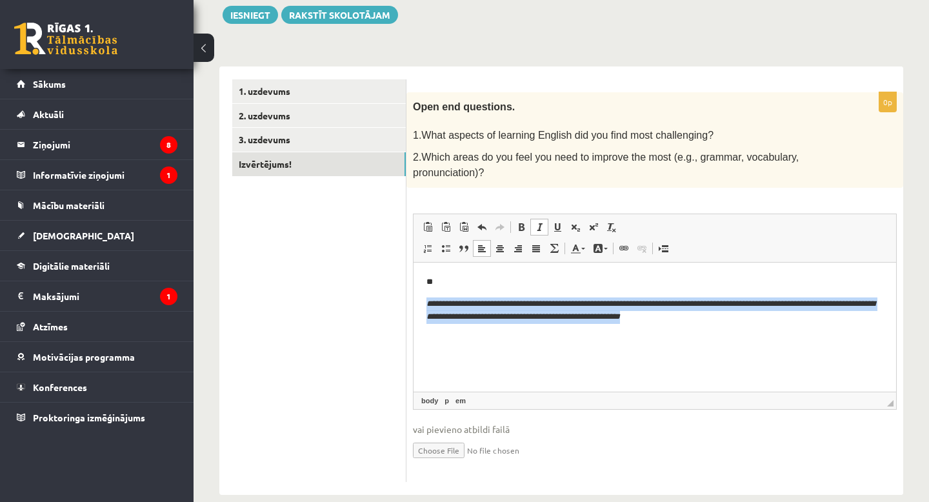
drag, startPoint x: 717, startPoint y: 318, endPoint x: 425, endPoint y: 294, distance: 293.3
click at [425, 294] on html "**********" at bounding box center [655, 310] width 483 height 96
click at [539, 222] on span at bounding box center [539, 227] width 10 height 10
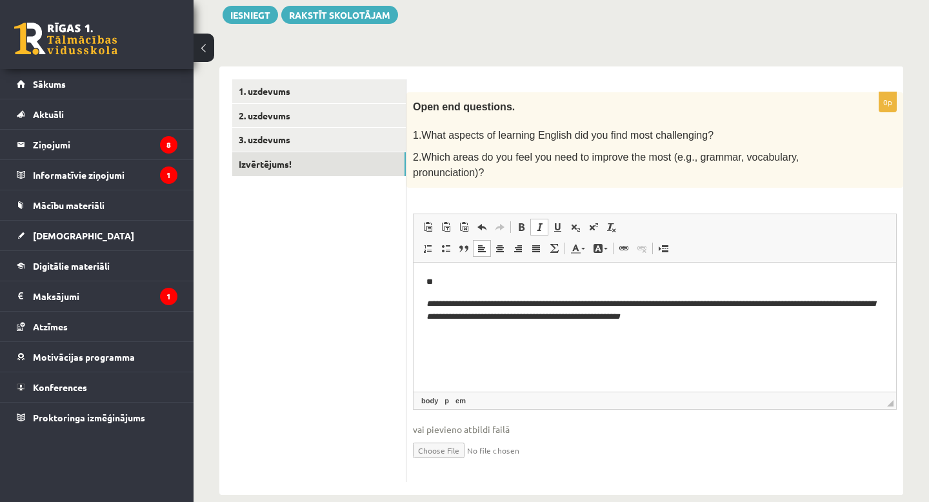
click at [533, 219] on link "Italic Keyboard shortcut Command+I" at bounding box center [539, 227] width 18 height 17
click at [537, 222] on span at bounding box center [539, 227] width 10 height 10
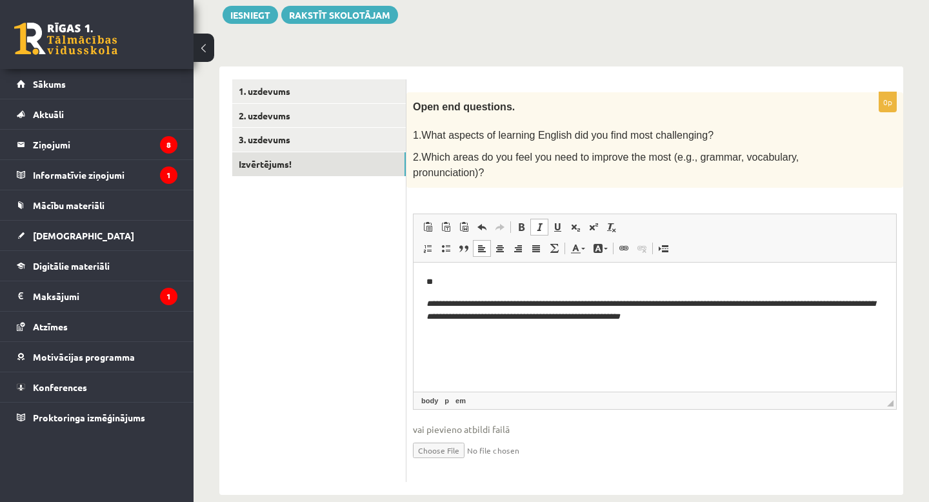
click at [537, 222] on span at bounding box center [539, 227] width 10 height 10
click at [539, 223] on span at bounding box center [539, 227] width 10 height 10
click at [519, 227] on span at bounding box center [521, 227] width 10 height 10
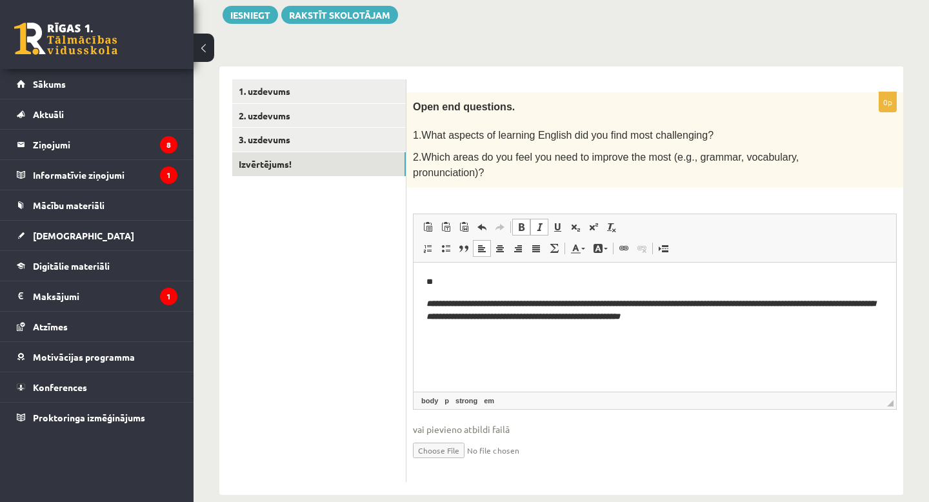
click at [519, 228] on span at bounding box center [521, 227] width 10 height 10
click at [537, 227] on span at bounding box center [539, 227] width 10 height 10
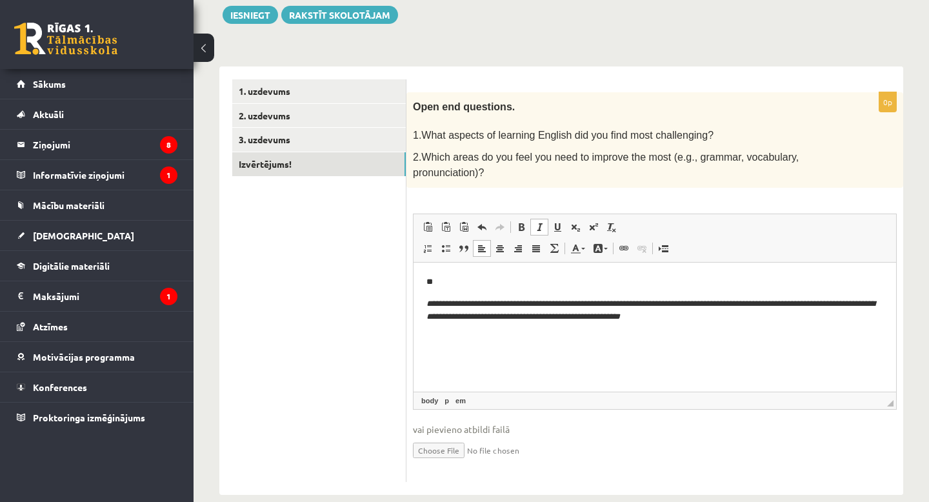
click at [727, 339] on p "Rich Text Editor, wiswyg-editor-user-answer-47024873267720" at bounding box center [654, 339] width 457 height 14
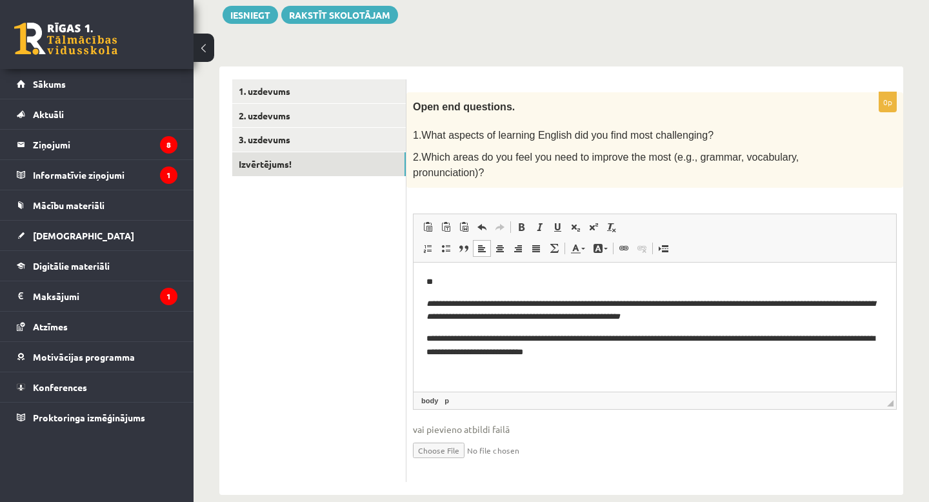
click at [435, 337] on p "**********" at bounding box center [654, 345] width 457 height 27
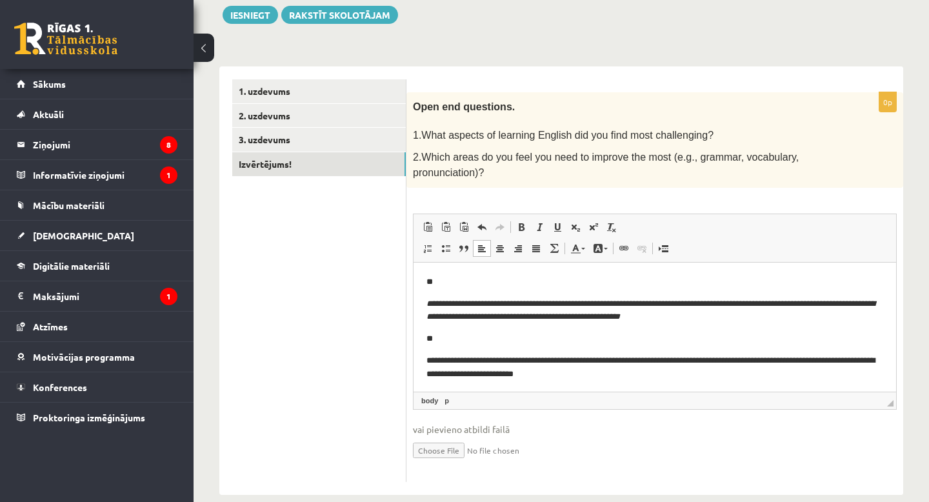
click at [446, 358] on p "**********" at bounding box center [654, 367] width 457 height 27
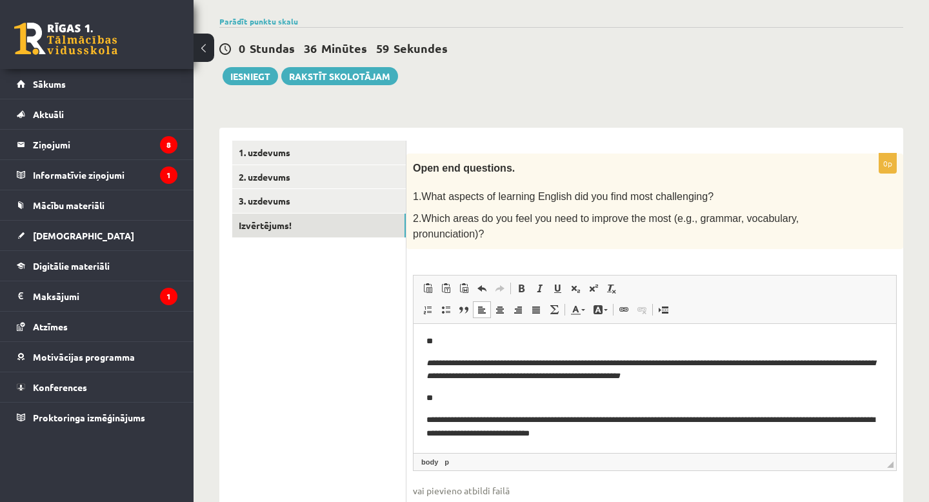
scroll to position [64, 0]
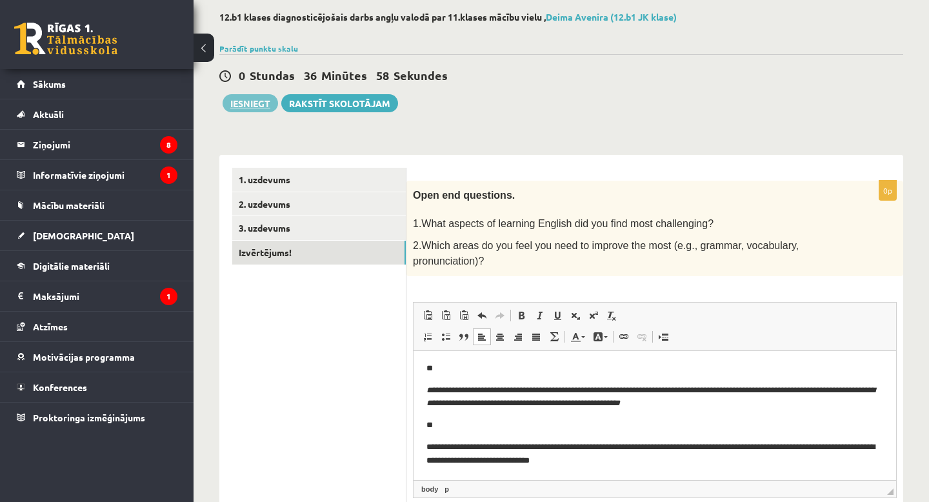
click at [252, 102] on button "Iesniegt" at bounding box center [250, 103] width 55 height 18
